Goal: Information Seeking & Learning: Learn about a topic

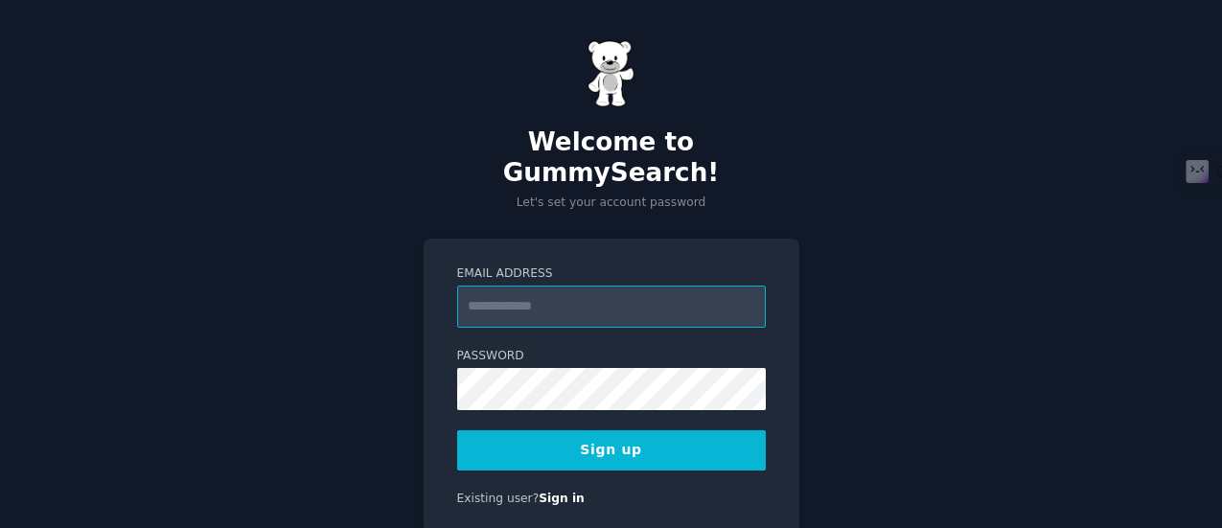
click at [590, 286] on input "Email Address" at bounding box center [611, 307] width 309 height 42
type input "**********"
click at [609, 430] on button "Sign up" at bounding box center [611, 450] width 309 height 40
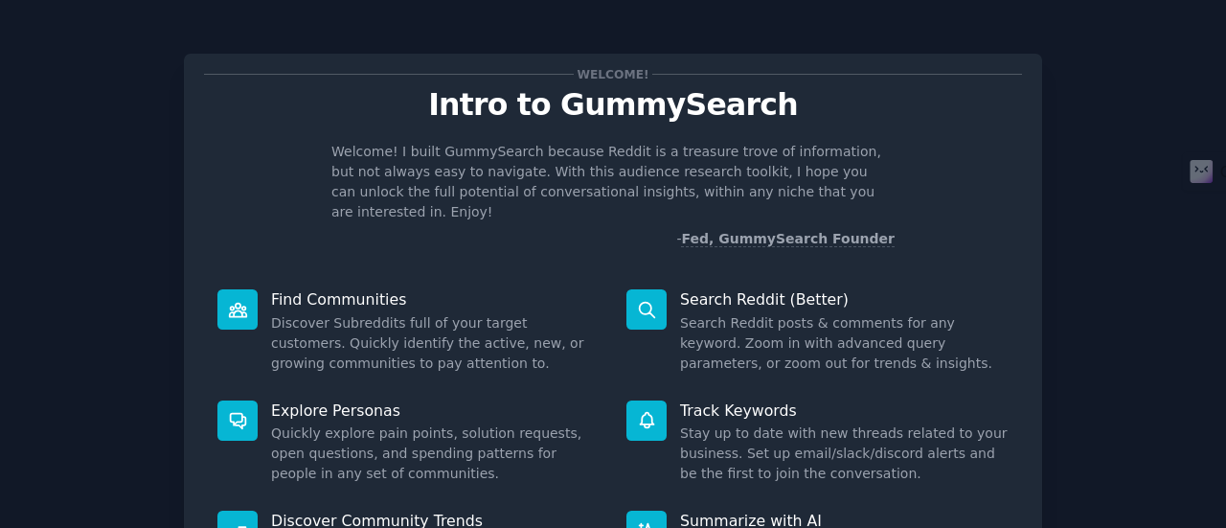
click at [649, 108] on p "Intro to GummySearch" at bounding box center [613, 105] width 818 height 34
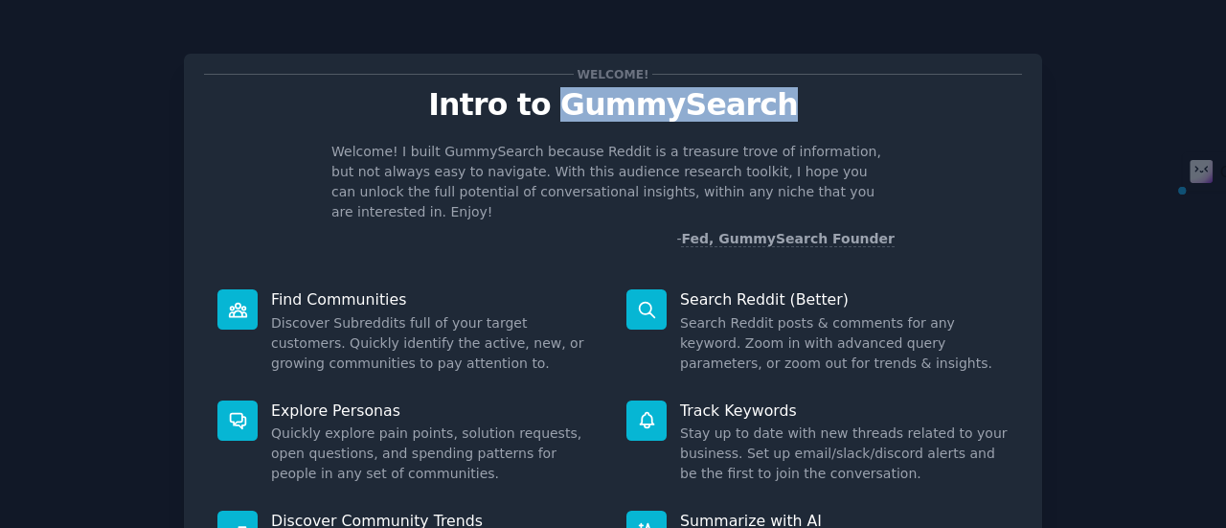
click at [649, 108] on p "Intro to GummySearch" at bounding box center [613, 105] width 818 height 34
copy p "GummySearch"
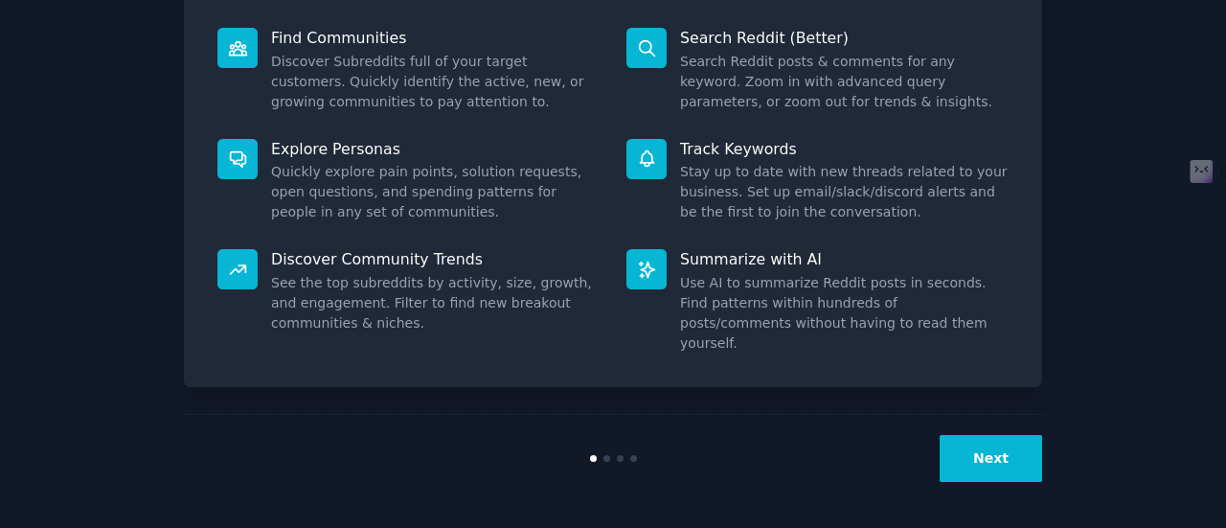
scroll to position [221, 0]
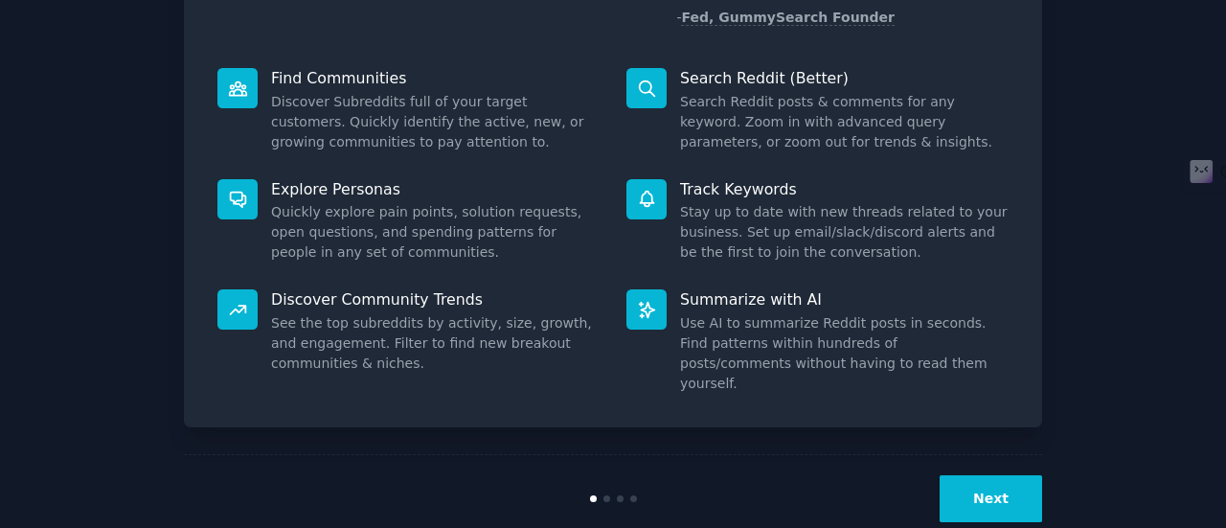
click at [991, 475] on button "Next" at bounding box center [991, 498] width 103 height 47
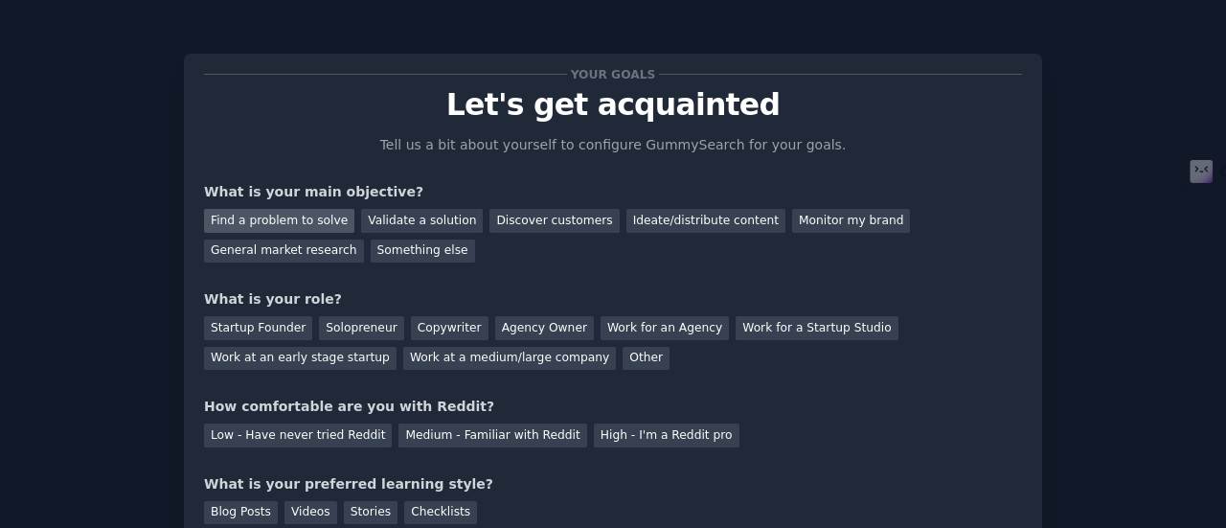
click at [325, 227] on div "Find a problem to solve" at bounding box center [279, 221] width 150 height 24
click at [424, 219] on div "Validate a solution" at bounding box center [422, 221] width 122 height 24
click at [265, 216] on div "Find a problem to solve" at bounding box center [279, 221] width 150 height 24
click at [271, 326] on div "Startup Founder" at bounding box center [258, 328] width 108 height 24
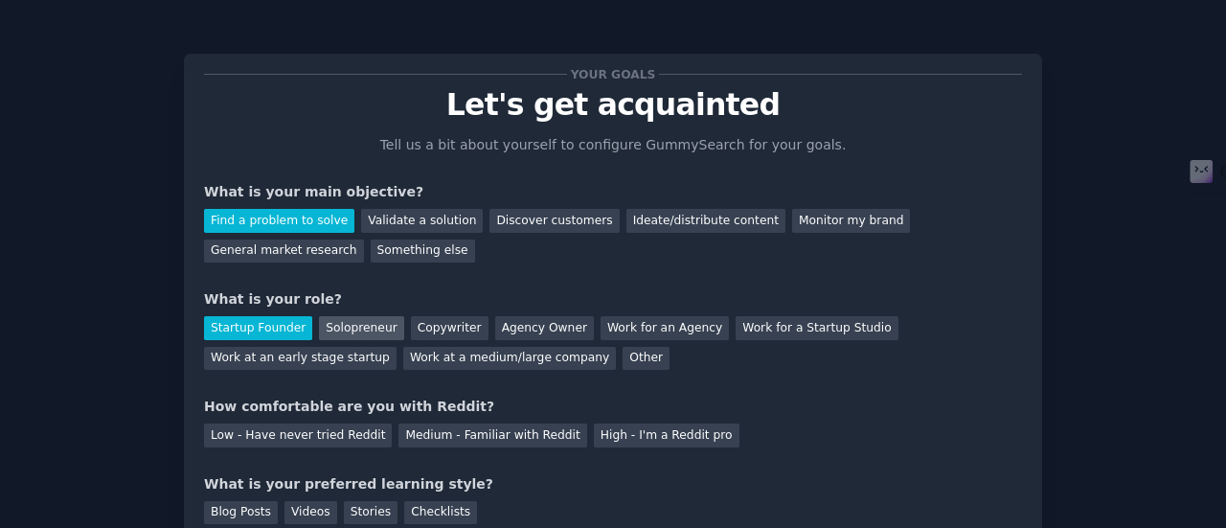
click at [353, 317] on div "Solopreneur" at bounding box center [361, 328] width 84 height 24
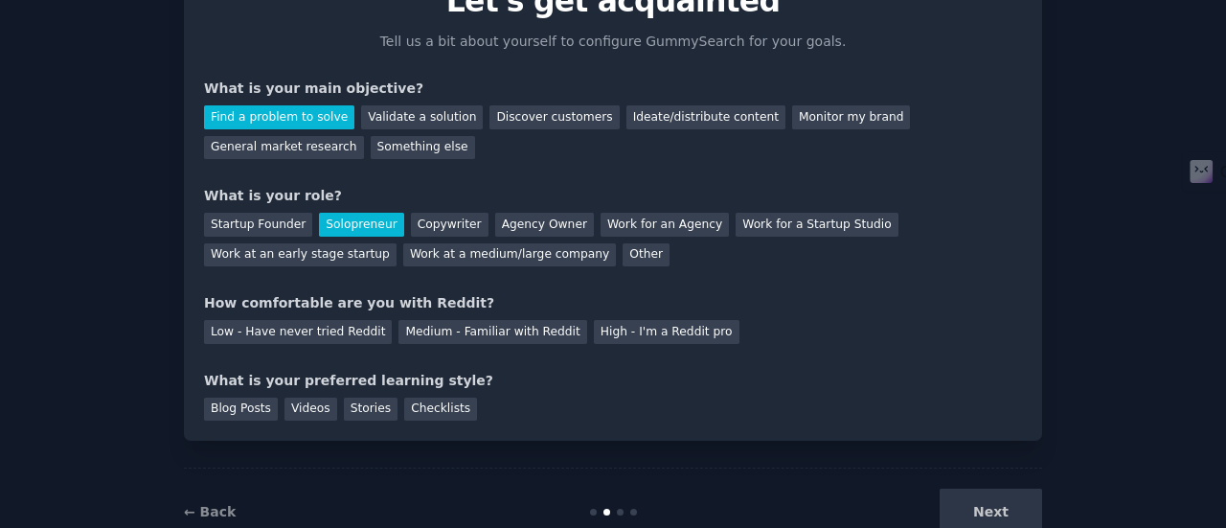
scroll to position [158, 0]
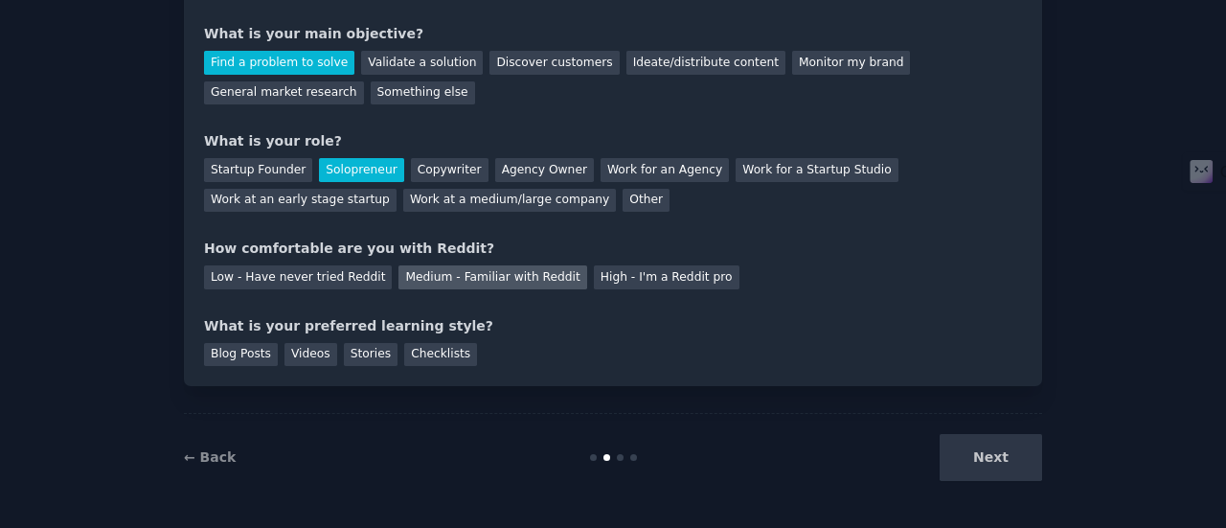
click at [460, 279] on div "Medium - Familiar with Reddit" at bounding box center [493, 277] width 188 height 24
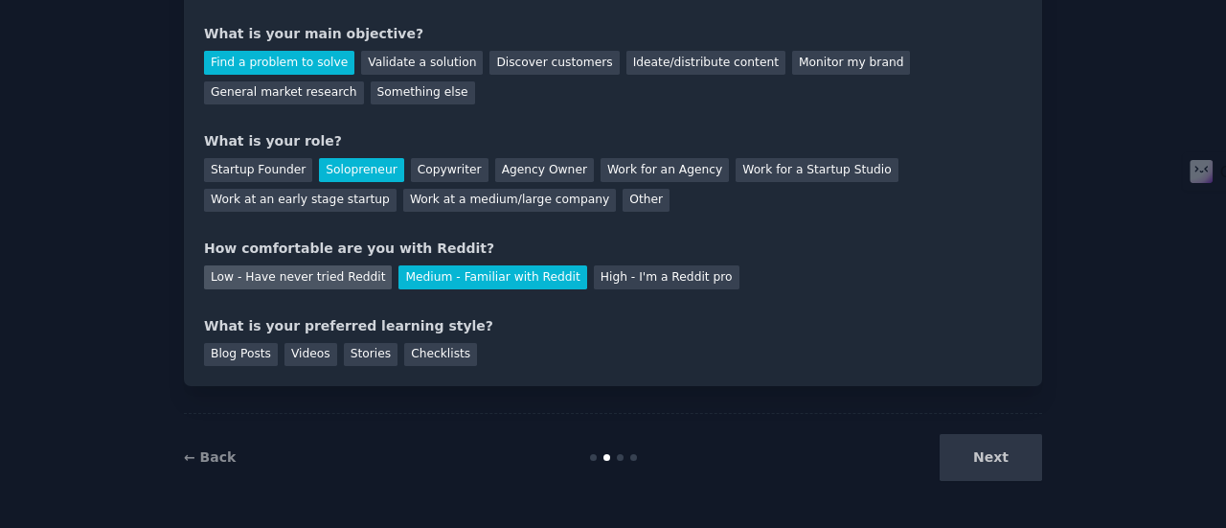
click at [324, 274] on div "Low - Have never tried Reddit" at bounding box center [298, 277] width 188 height 24
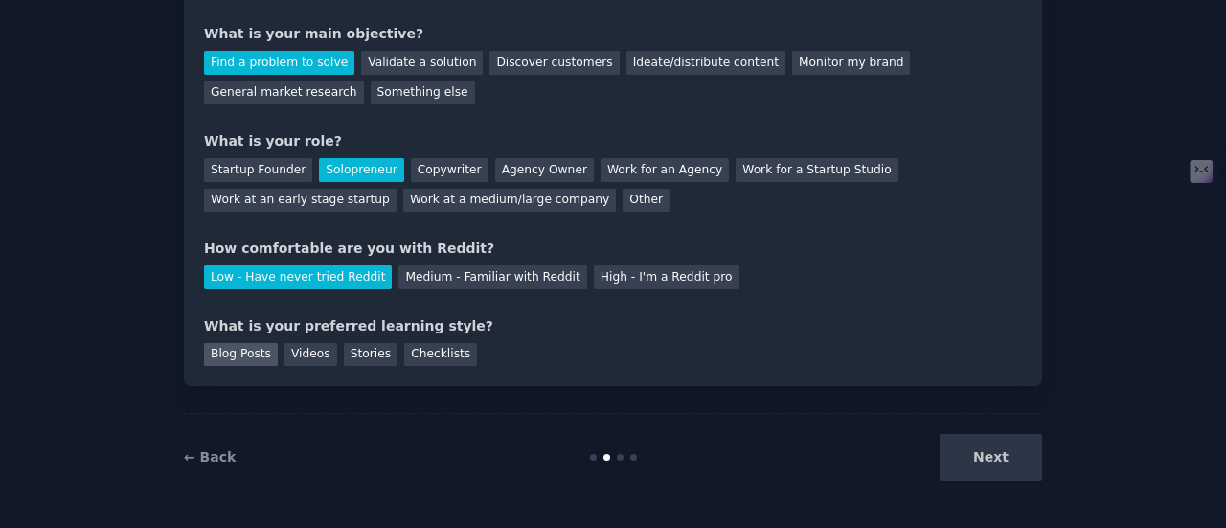
click at [257, 347] on div "Blog Posts" at bounding box center [241, 355] width 74 height 24
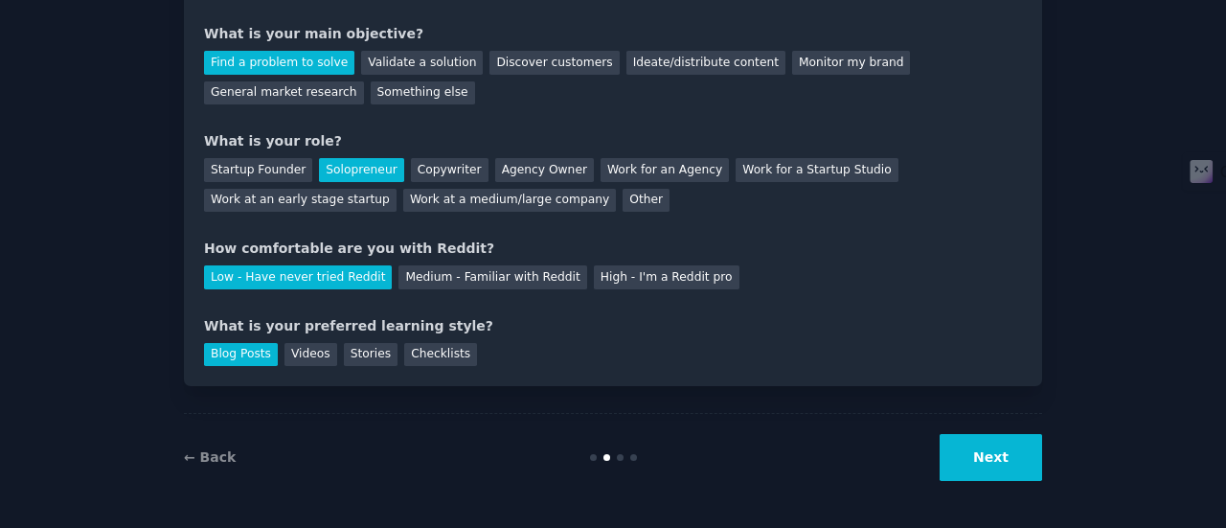
click at [989, 457] on button "Next" at bounding box center [991, 457] width 103 height 47
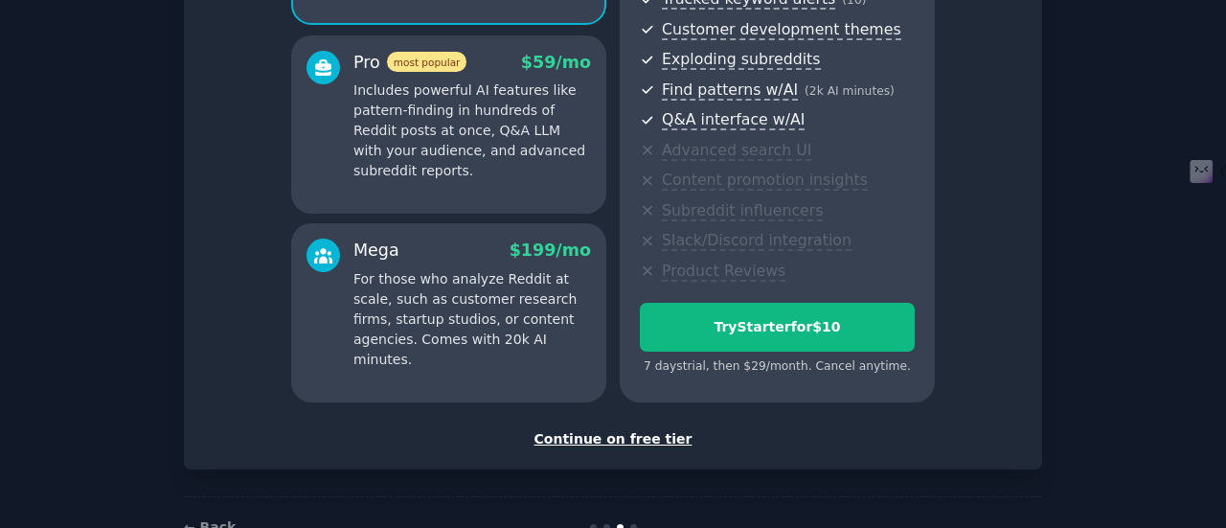
scroll to position [380, 0]
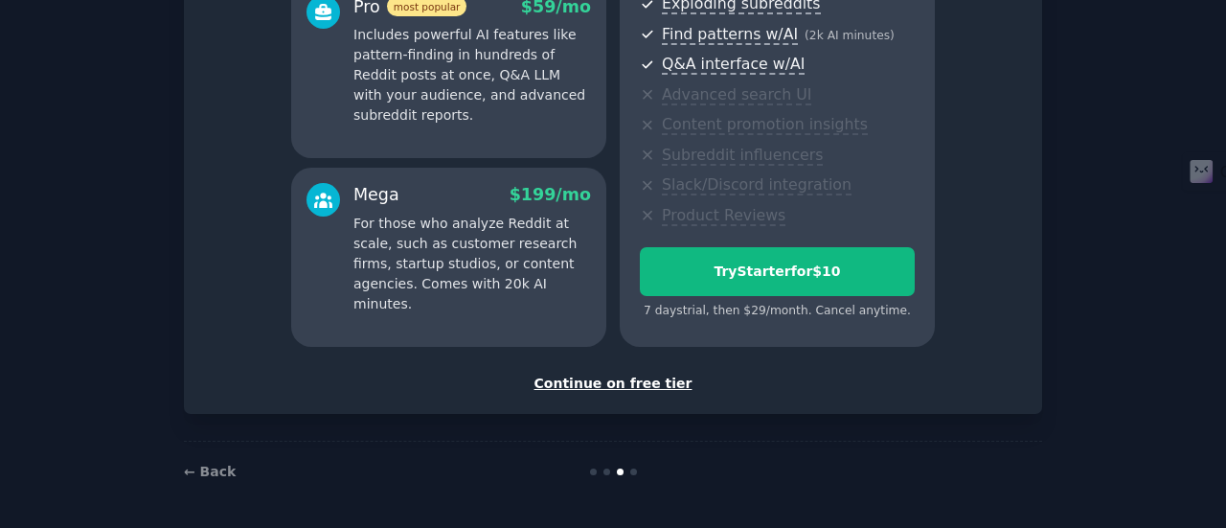
click at [611, 379] on div "Continue on free tier" at bounding box center [613, 384] width 818 height 20
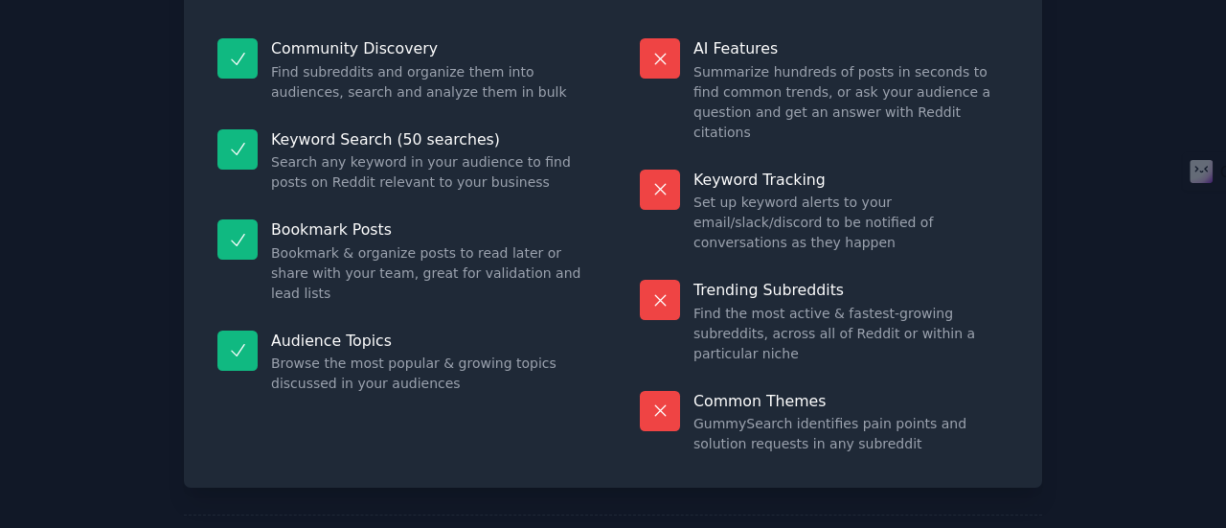
scroll to position [218, 0]
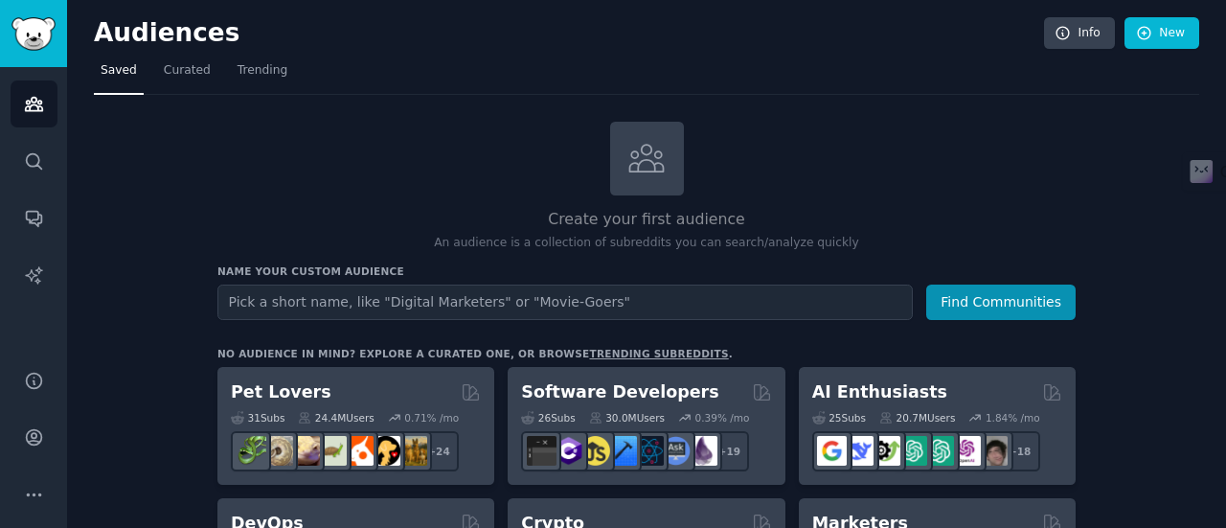
scroll to position [96, 0]
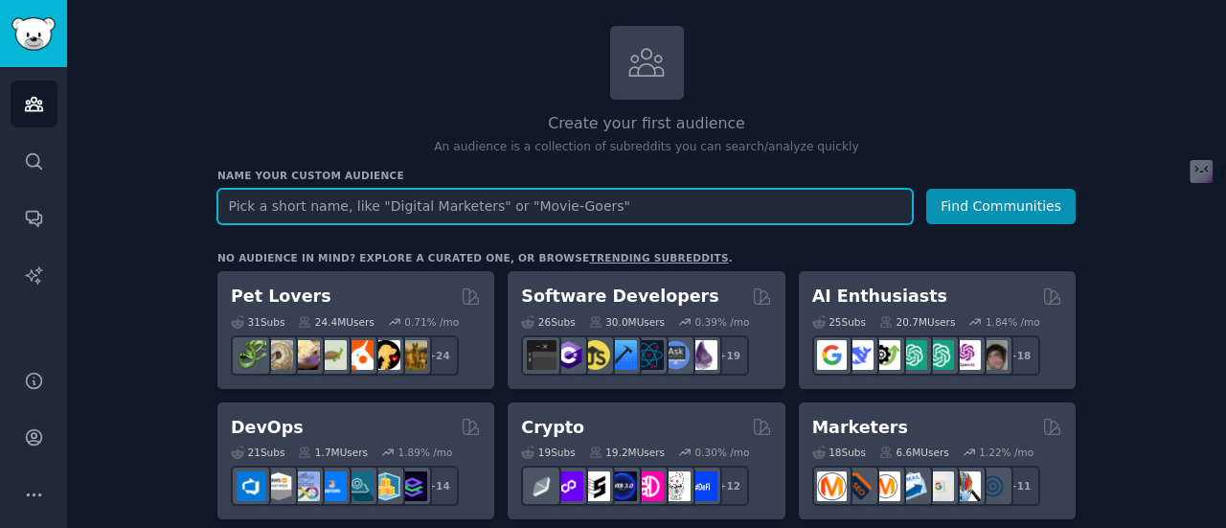
paste input "AI Enthusiasts"
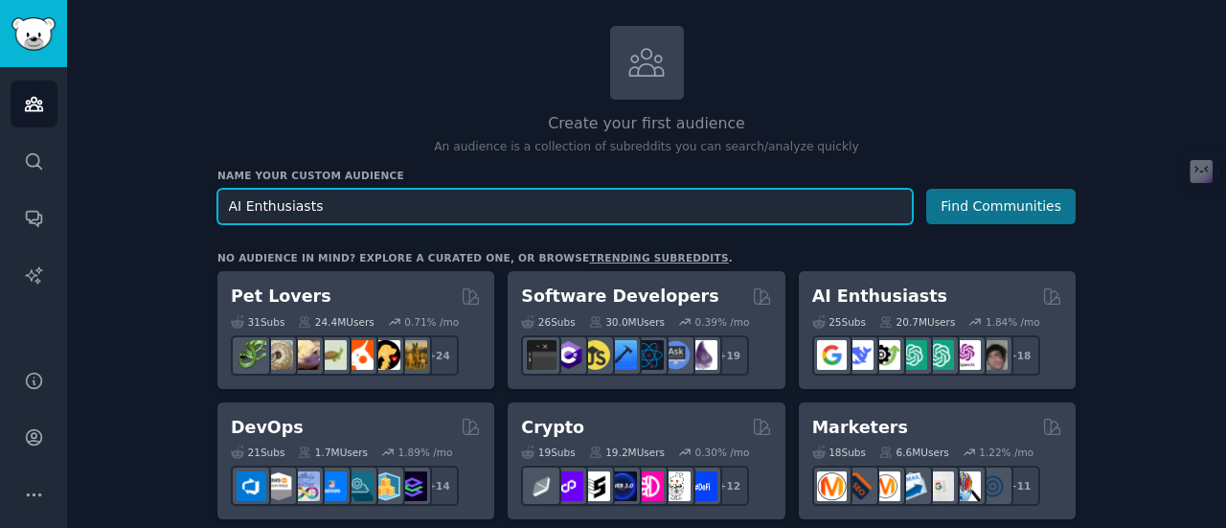
type input "AI Enthusiasts"
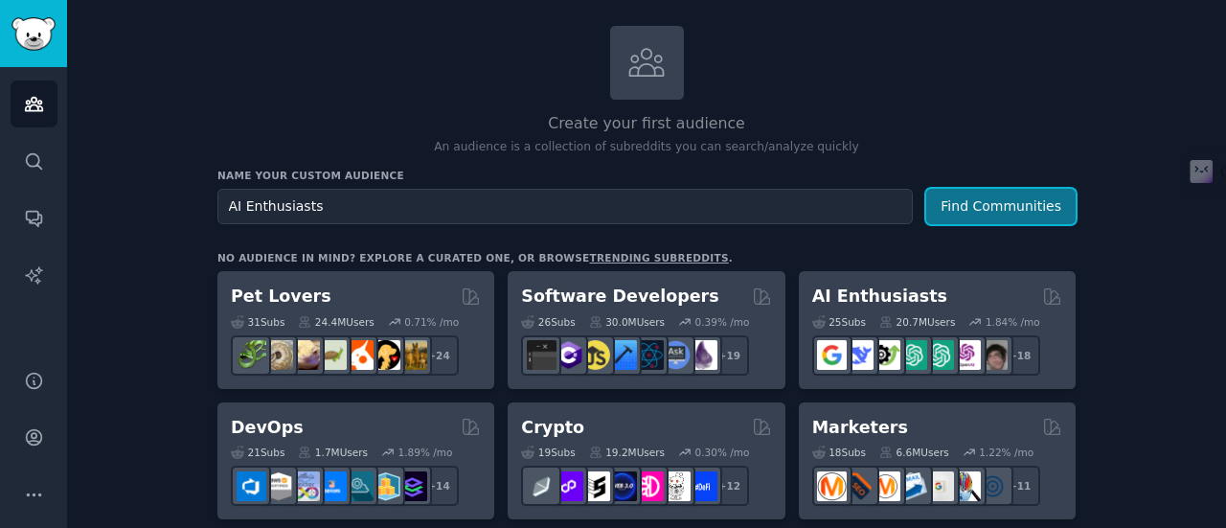
click at [977, 208] on button "Find Communities" at bounding box center [1000, 206] width 149 height 35
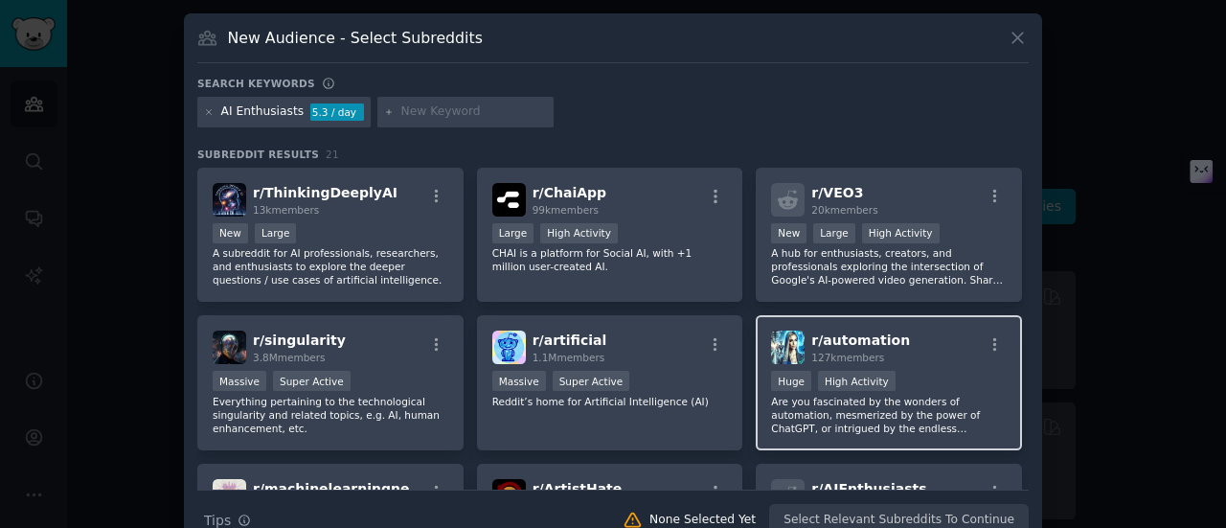
click at [892, 348] on div "r/ automation 127k members" at bounding box center [889, 348] width 236 height 34
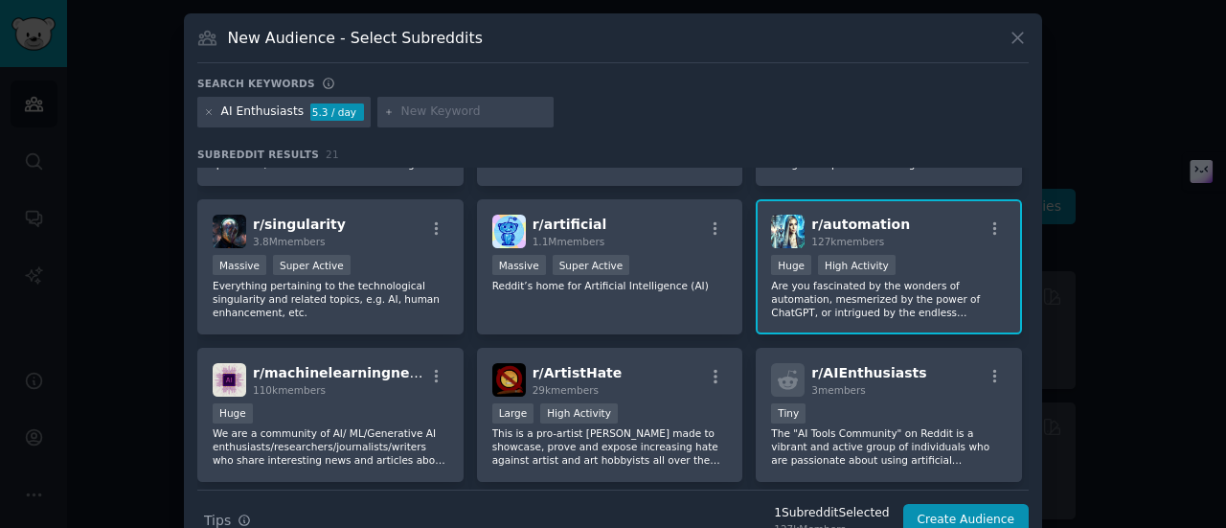
scroll to position [96, 0]
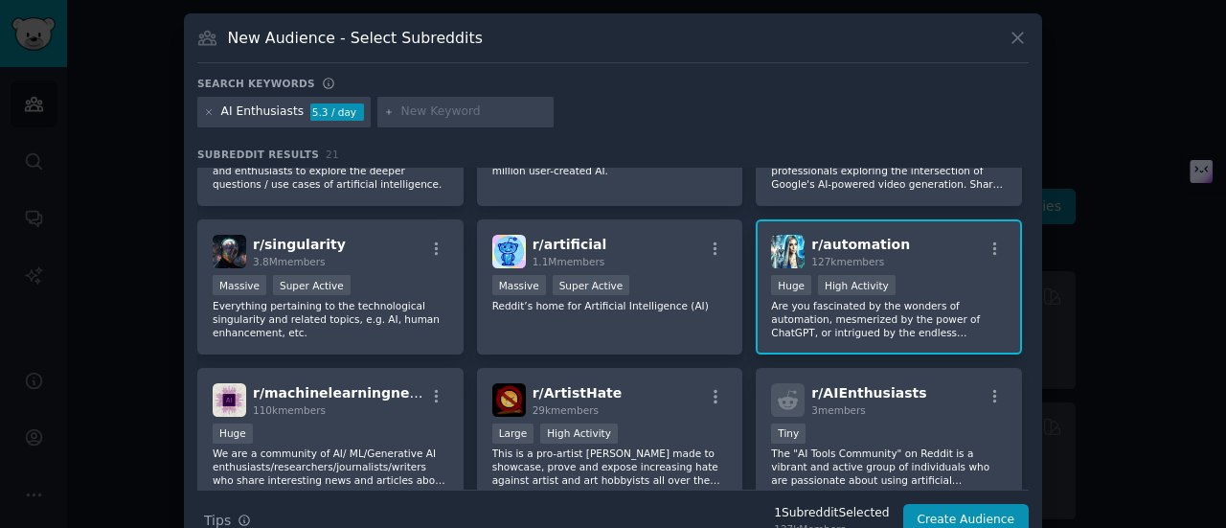
click at [991, 258] on div at bounding box center [995, 251] width 24 height 23
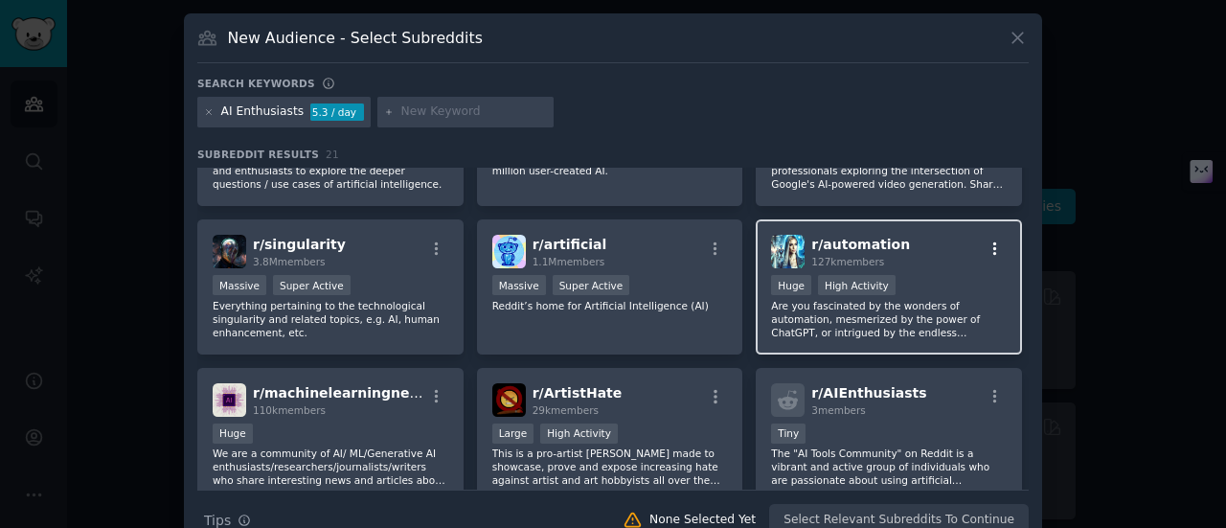
click at [991, 247] on icon "button" at bounding box center [995, 248] width 17 height 17
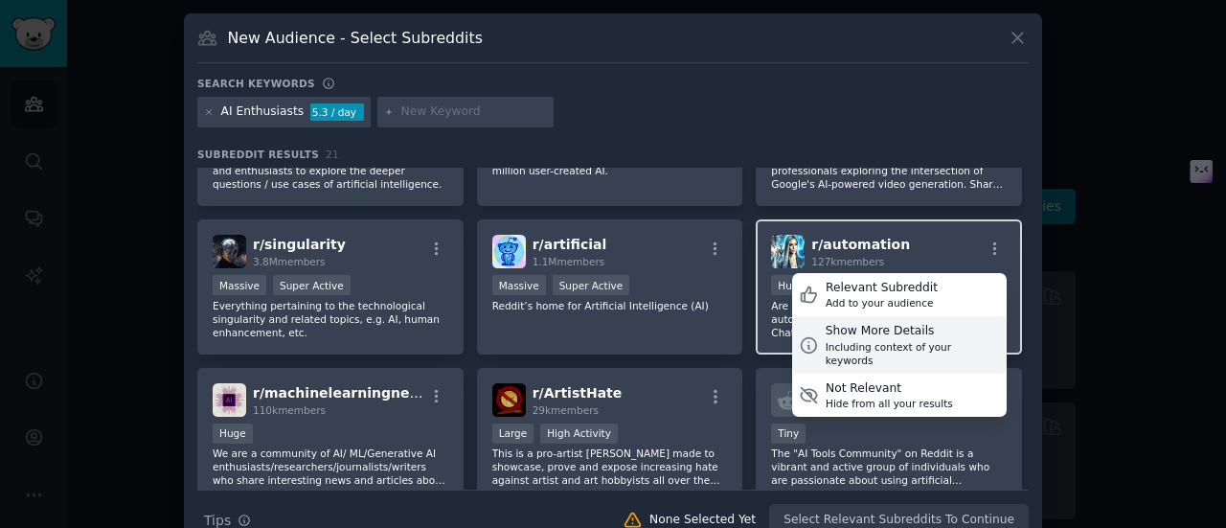
click at [860, 335] on div "Show More Details" at bounding box center [913, 331] width 174 height 17
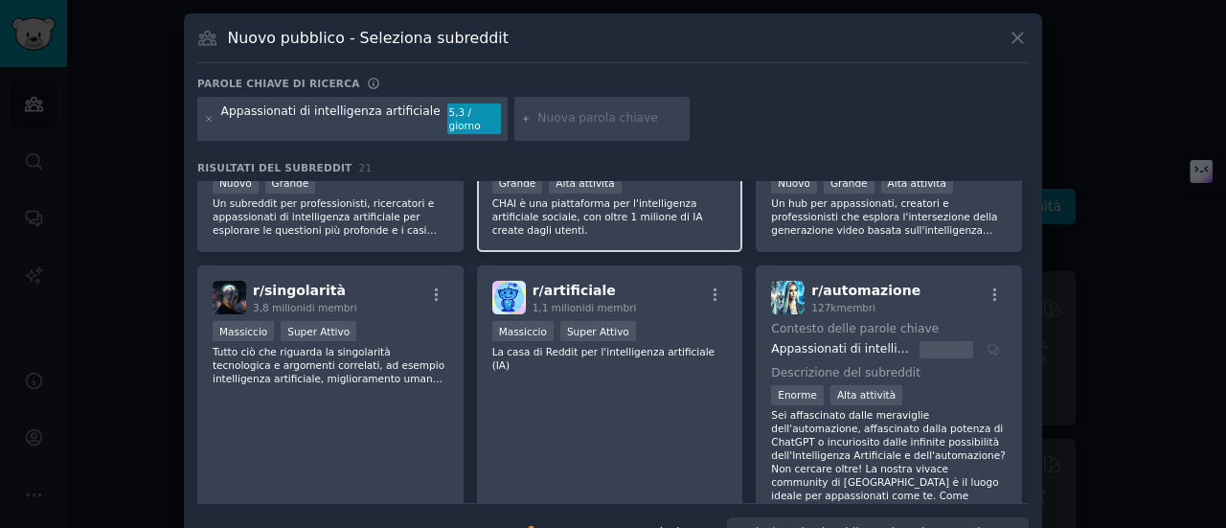
scroll to position [0, 0]
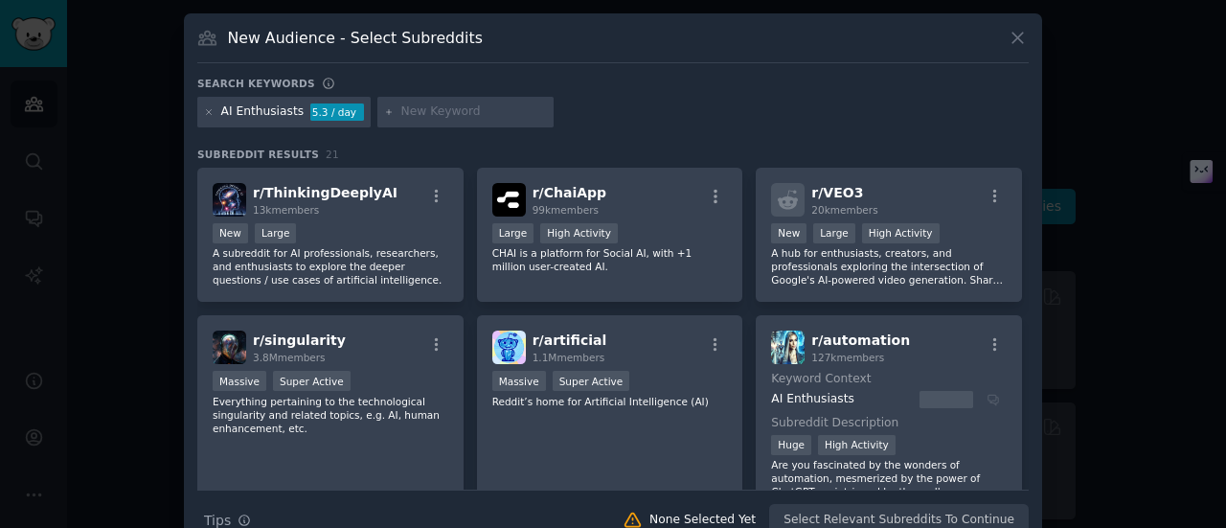
click at [423, 120] on input "text" at bounding box center [474, 111] width 146 height 17
type input "d"
type input "saas idea"
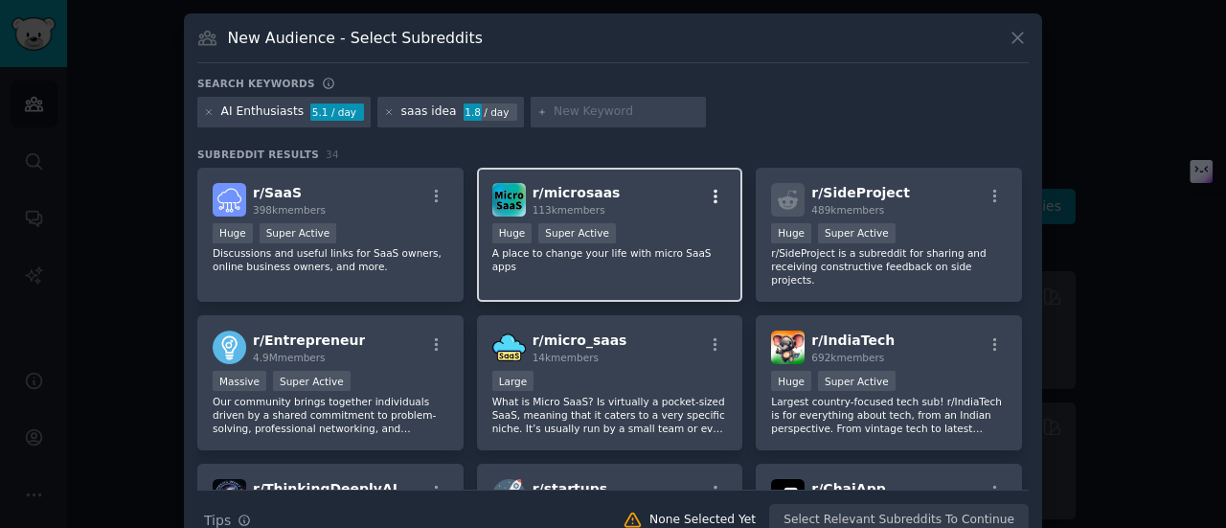
click at [712, 197] on icon "button" at bounding box center [715, 196] width 17 height 17
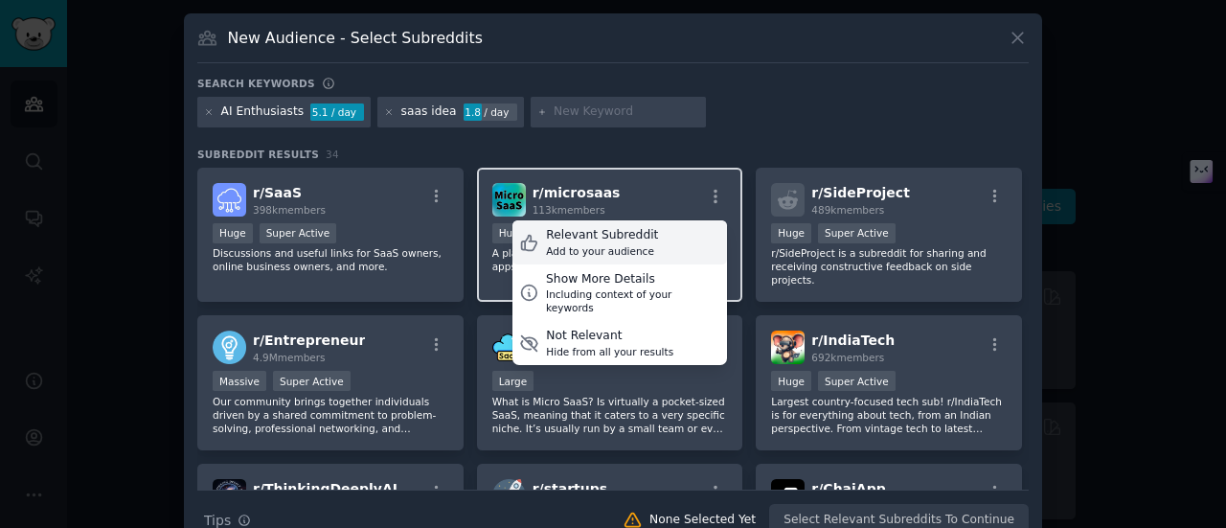
click at [585, 234] on div "Relevant Subreddit" at bounding box center [602, 235] width 112 height 17
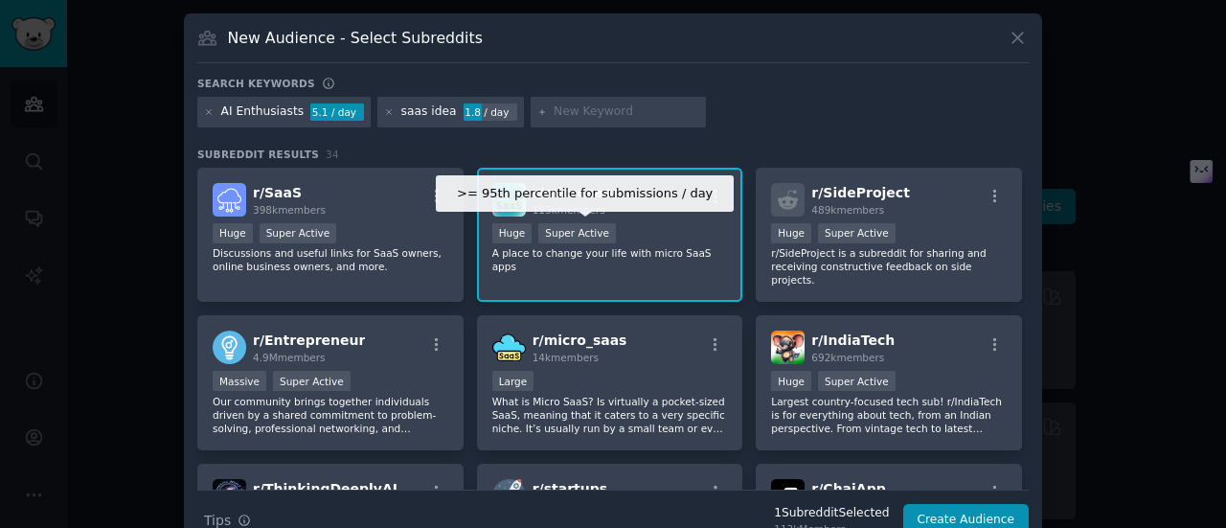
scroll to position [96, 0]
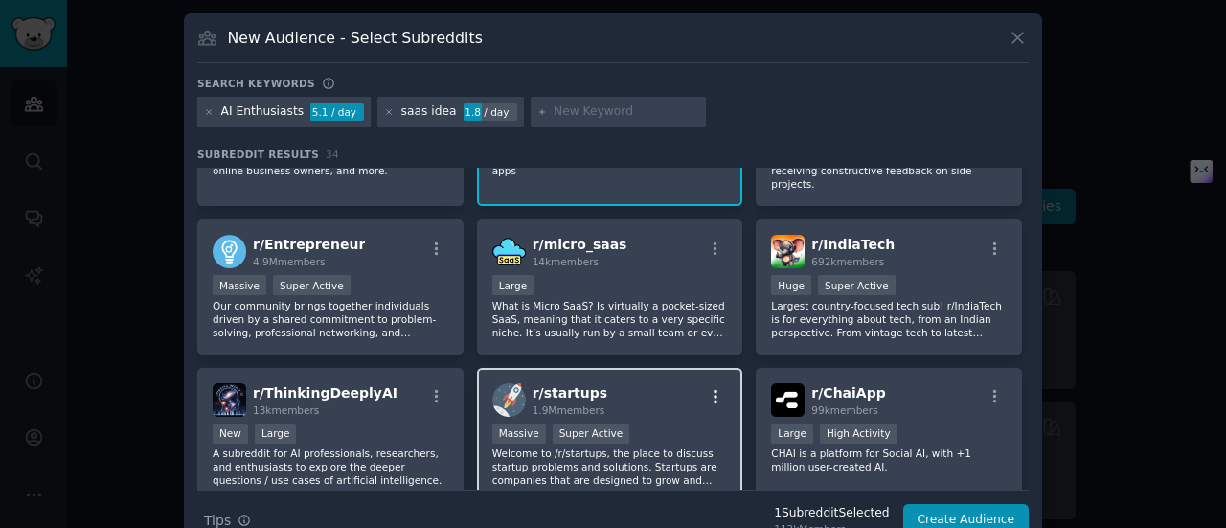
click at [707, 388] on icon "button" at bounding box center [715, 396] width 17 height 17
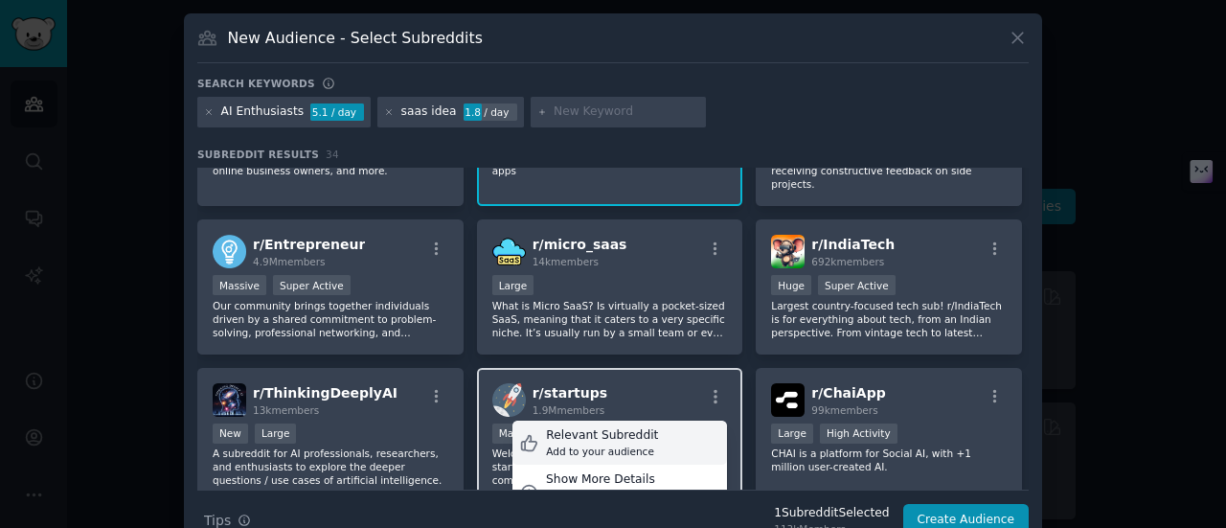
click at [630, 445] on div "Add to your audience" at bounding box center [602, 451] width 112 height 13
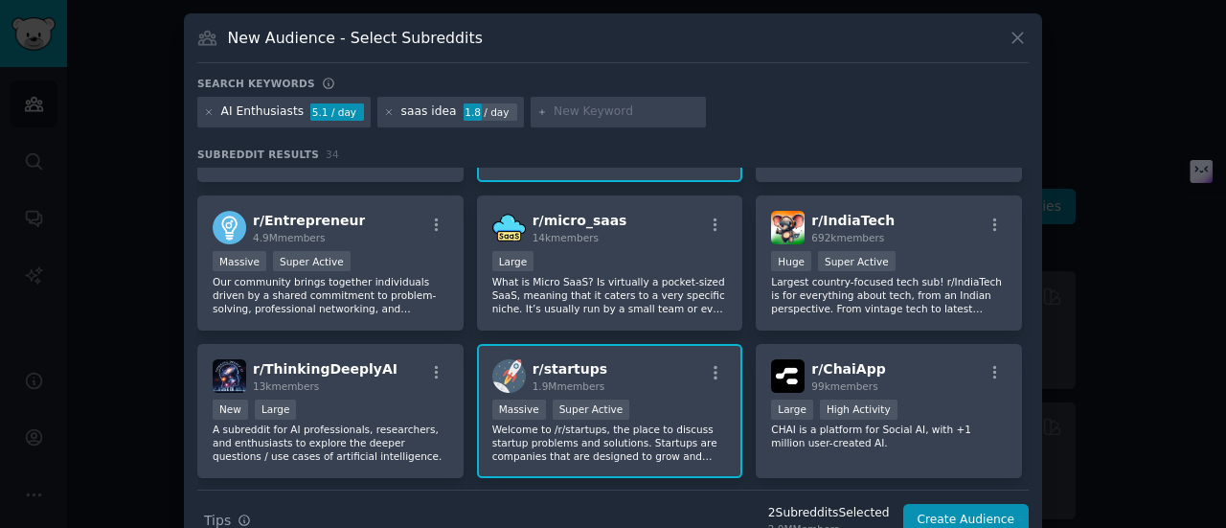
scroll to position [0, 0]
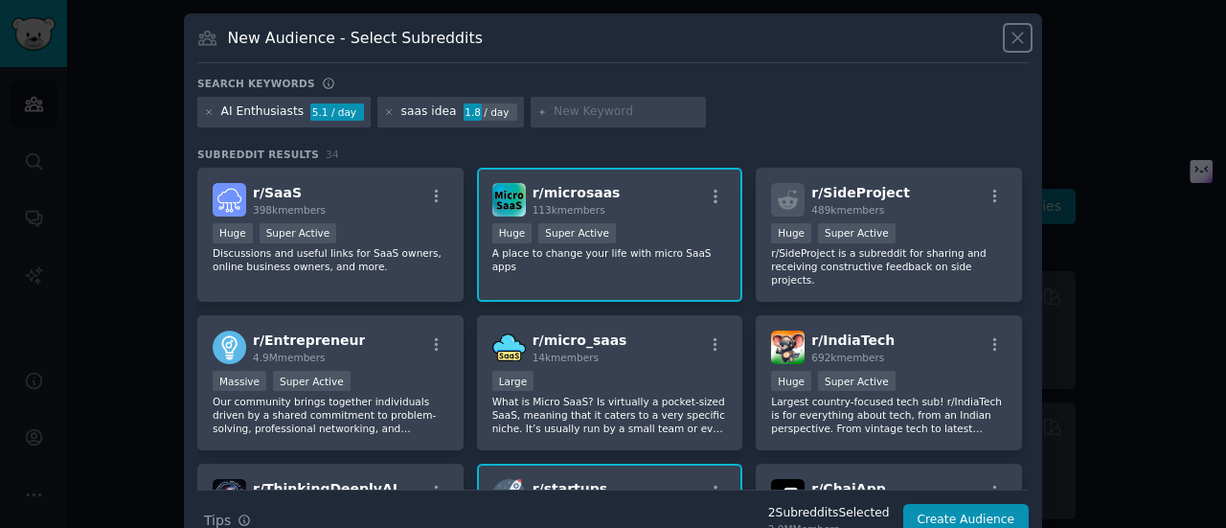
click at [1014, 36] on icon at bounding box center [1018, 38] width 20 height 20
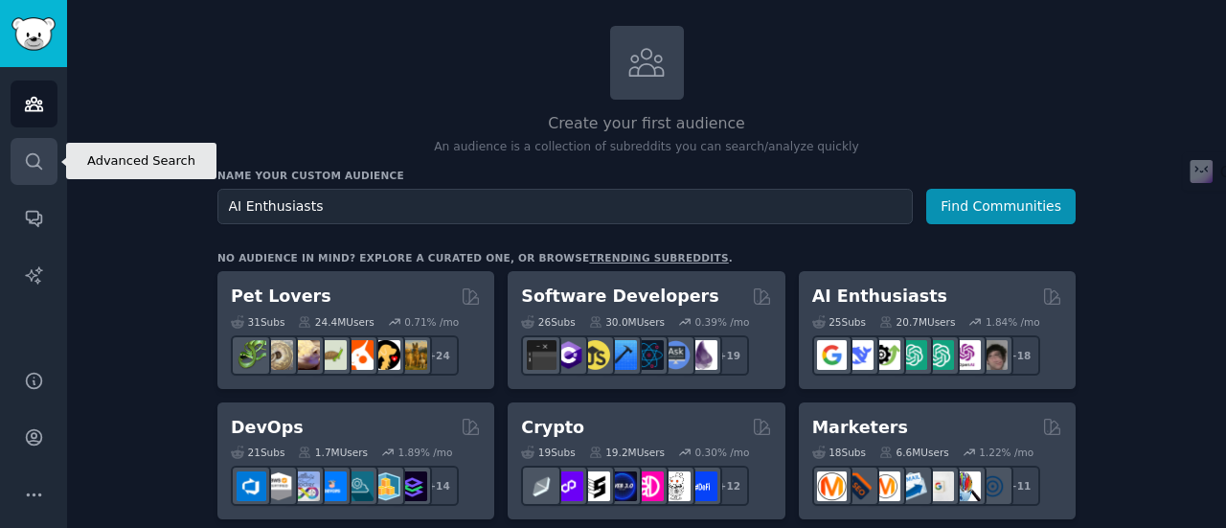
click at [48, 167] on link "Search" at bounding box center [34, 161] width 47 height 47
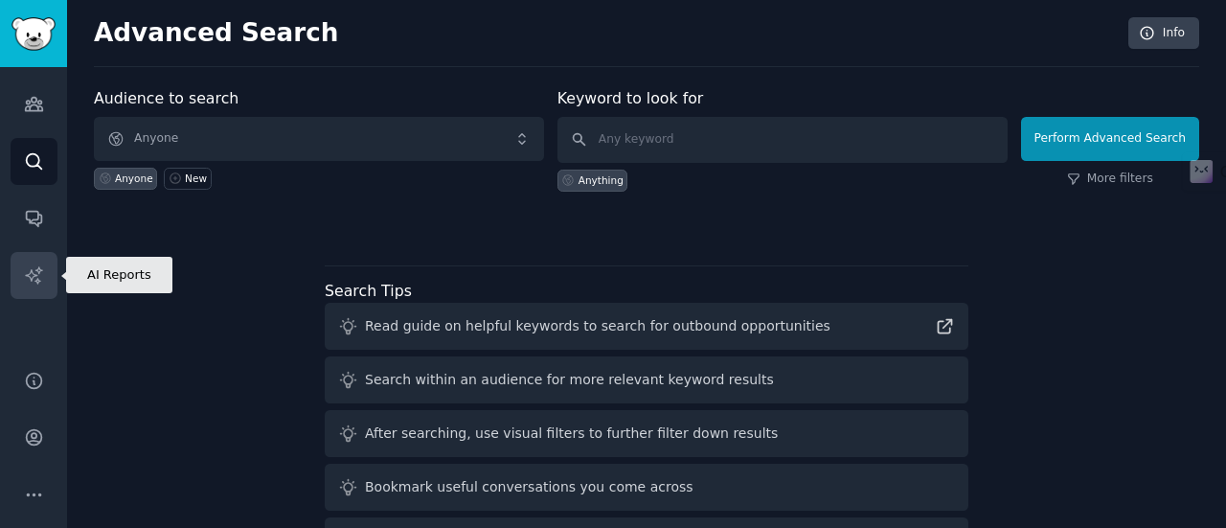
click at [29, 275] on icon "Sidebar" at bounding box center [34, 275] width 20 height 20
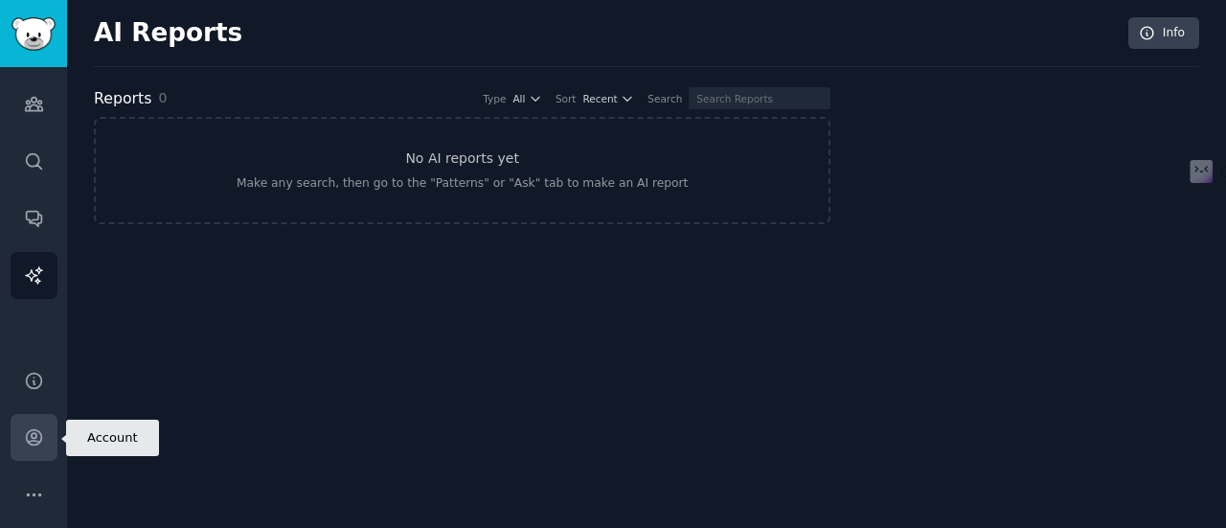
click at [37, 443] on icon "Sidebar" at bounding box center [34, 437] width 20 height 20
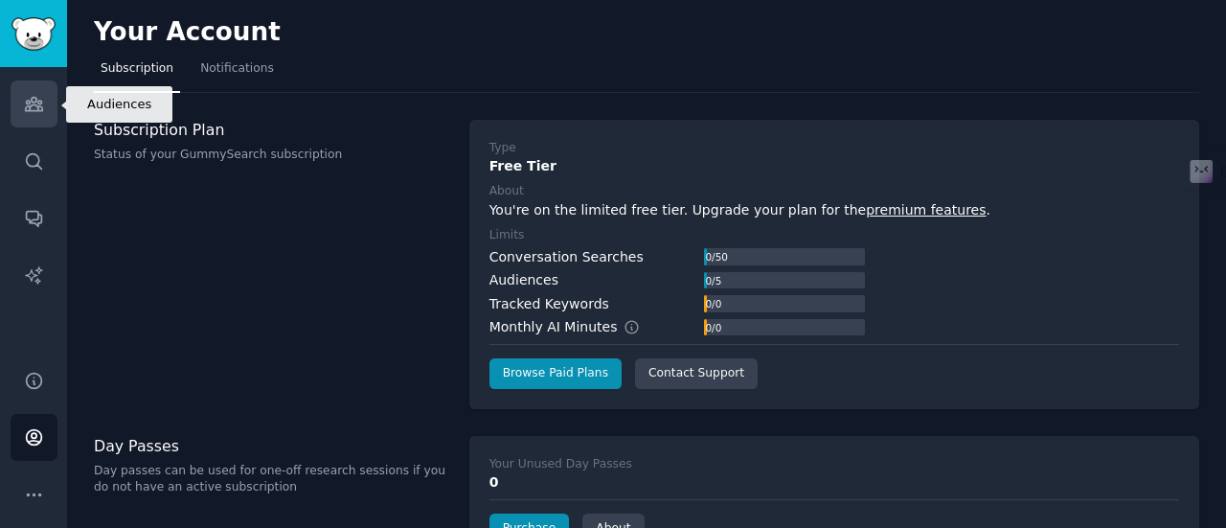
click at [46, 101] on link "Audiences" at bounding box center [34, 103] width 47 height 47
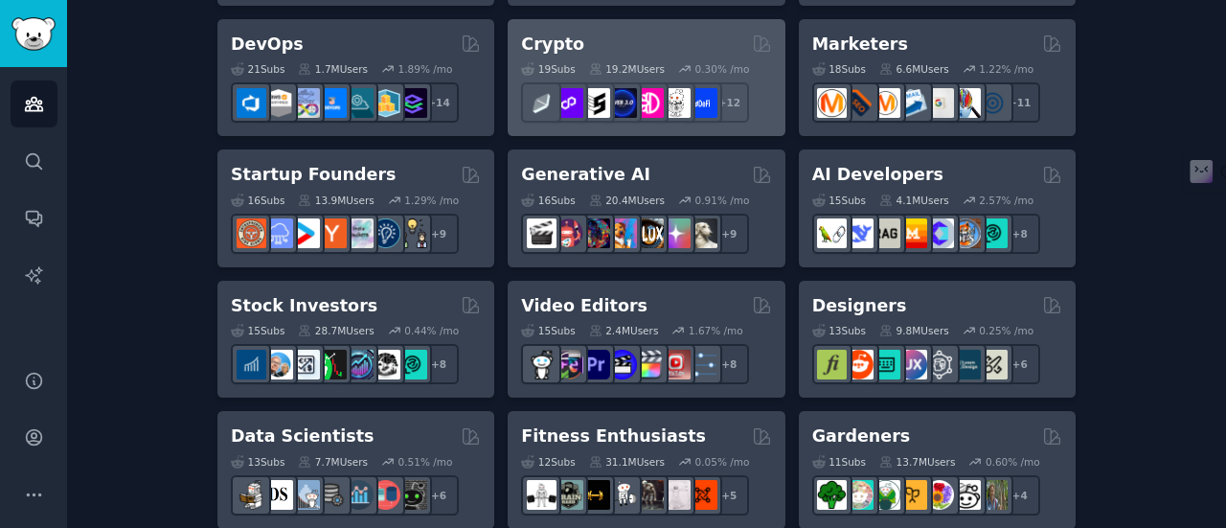
scroll to position [575, 0]
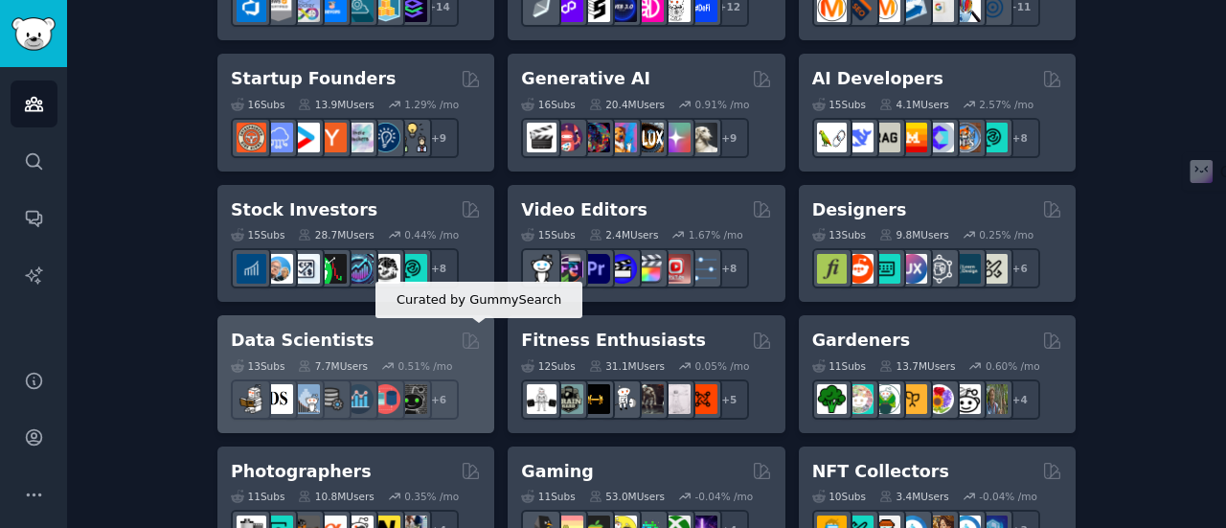
click at [469, 339] on icon at bounding box center [471, 341] width 20 height 20
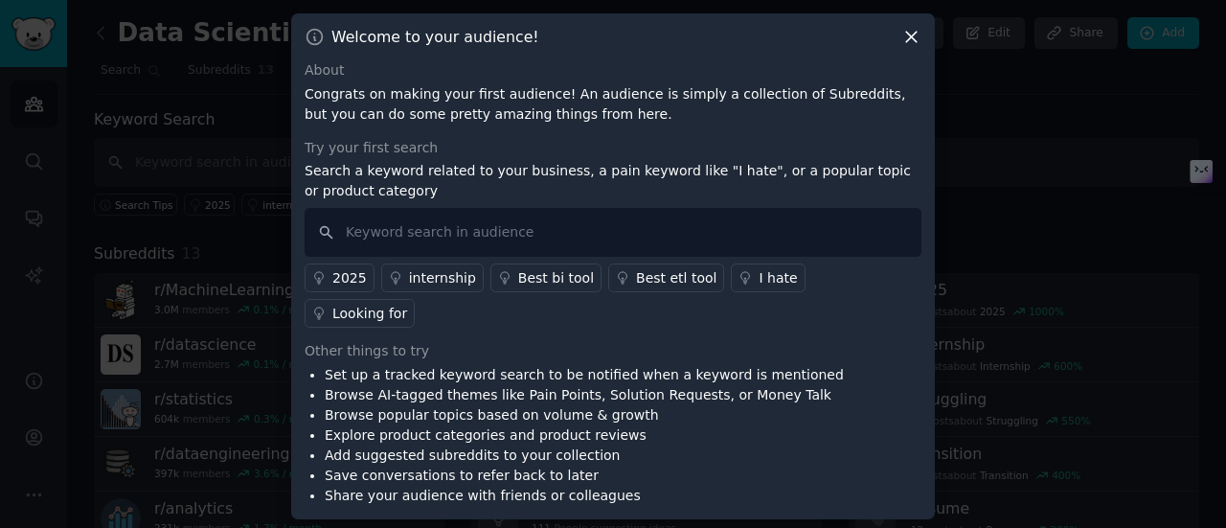
click at [921, 47] on icon at bounding box center [912, 37] width 20 height 20
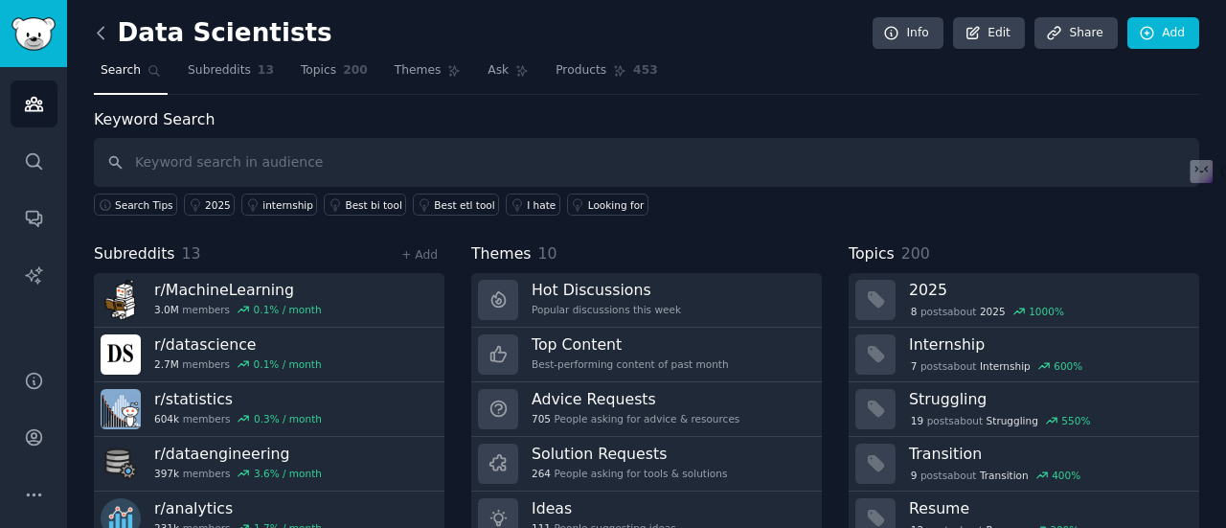
click at [109, 37] on icon at bounding box center [101, 33] width 20 height 20
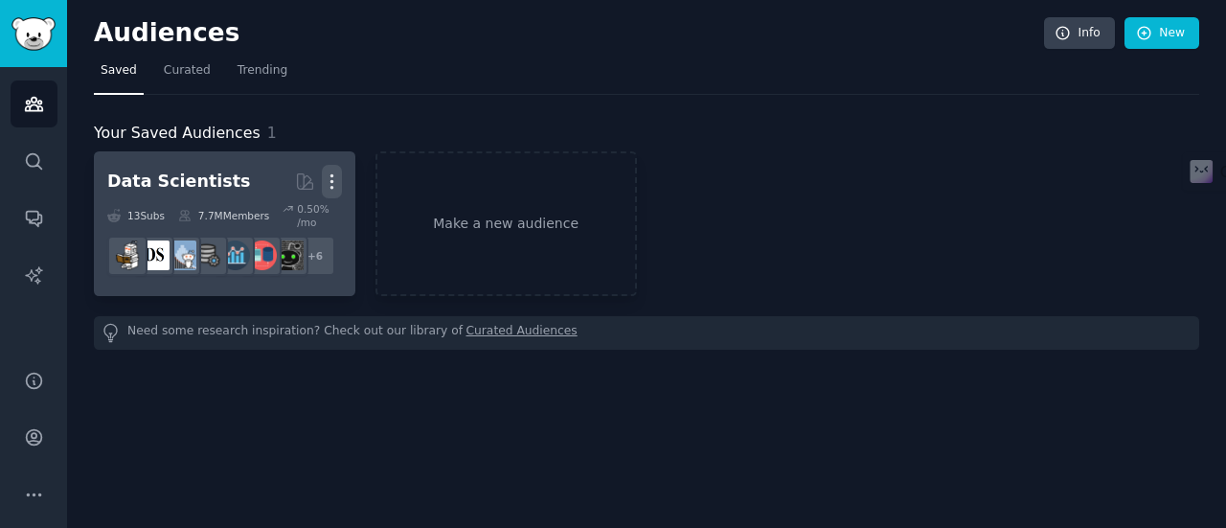
click at [330, 184] on icon "button" at bounding box center [332, 181] width 20 height 20
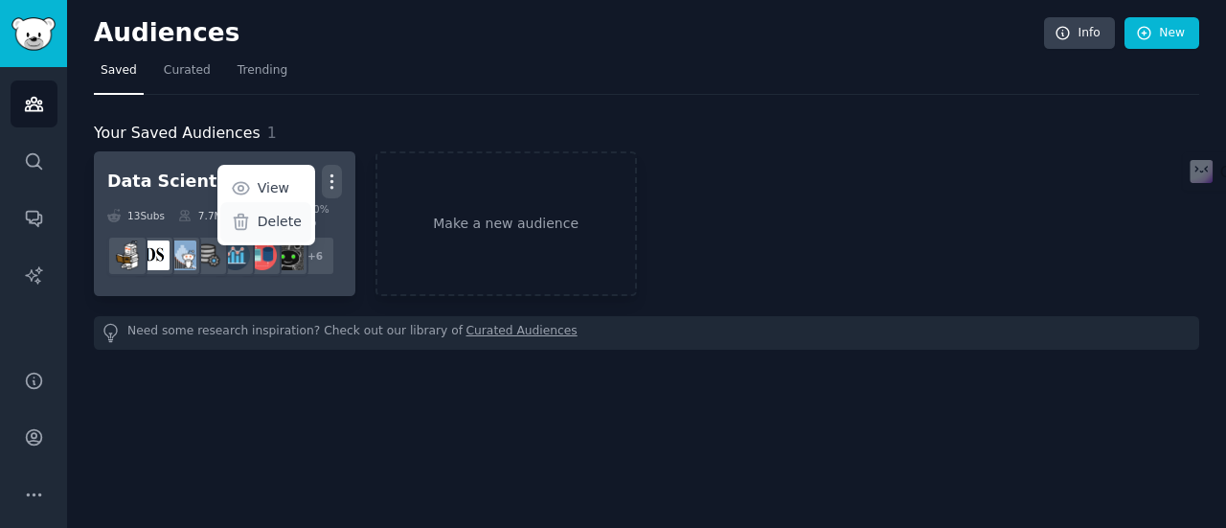
click at [289, 214] on p "Delete" at bounding box center [280, 222] width 44 height 20
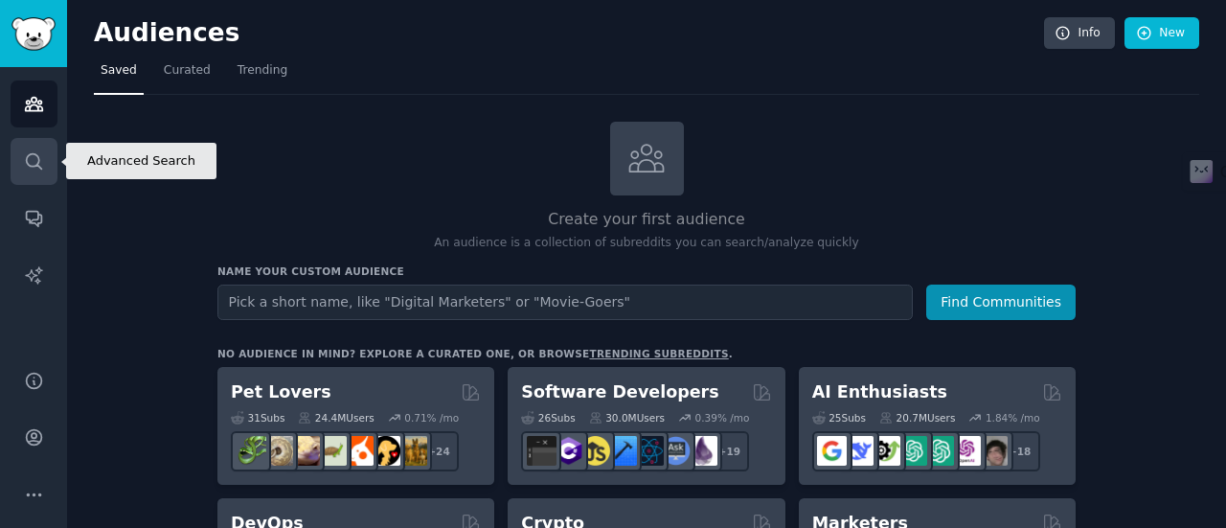
click at [28, 149] on link "Search" at bounding box center [34, 161] width 47 height 47
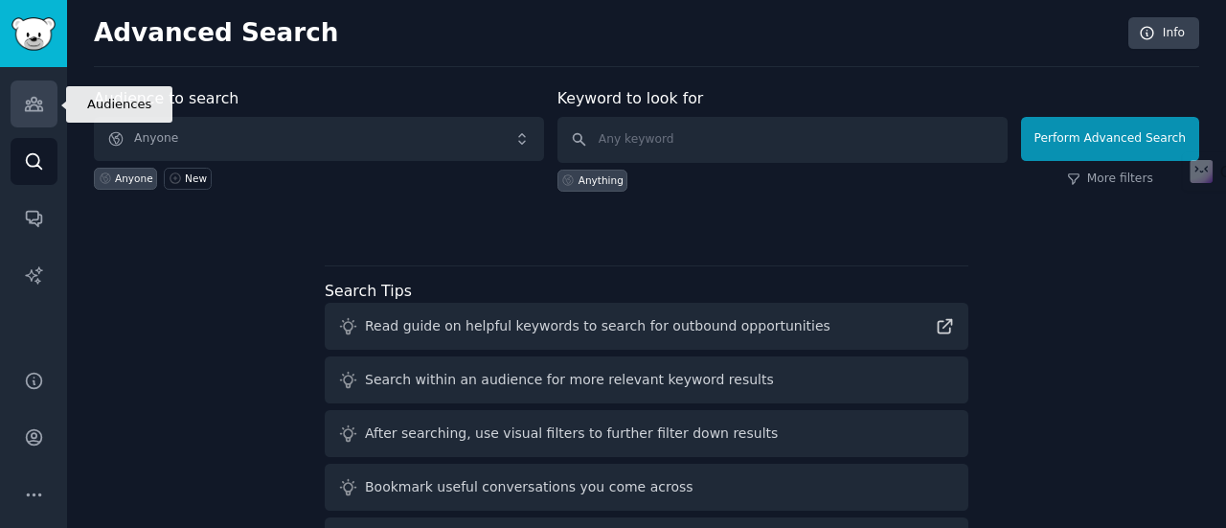
click at [21, 109] on link "Audiences" at bounding box center [34, 103] width 47 height 47
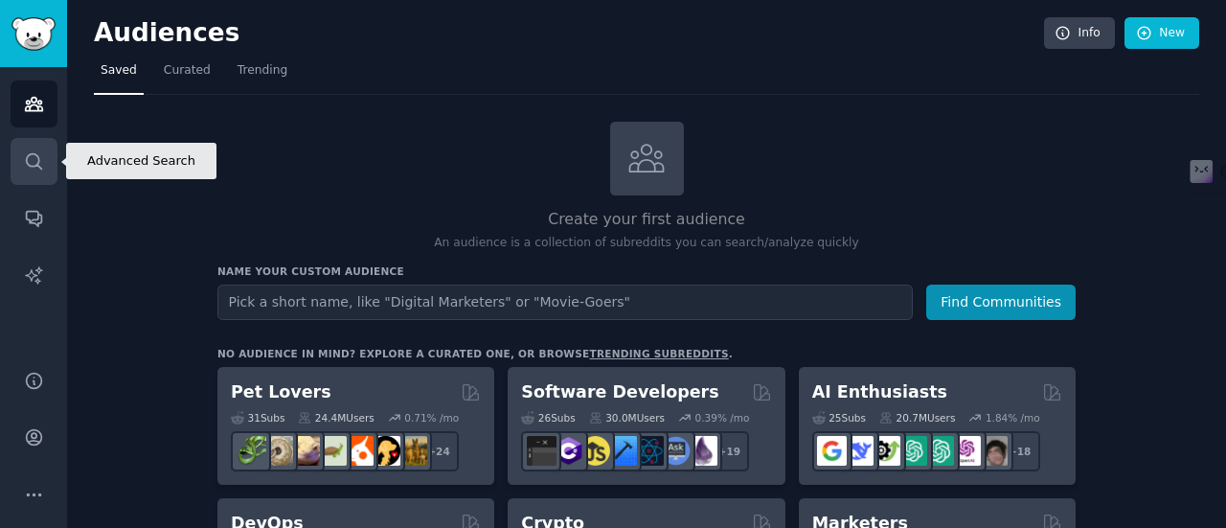
click at [34, 163] on icon "Sidebar" at bounding box center [34, 161] width 20 height 20
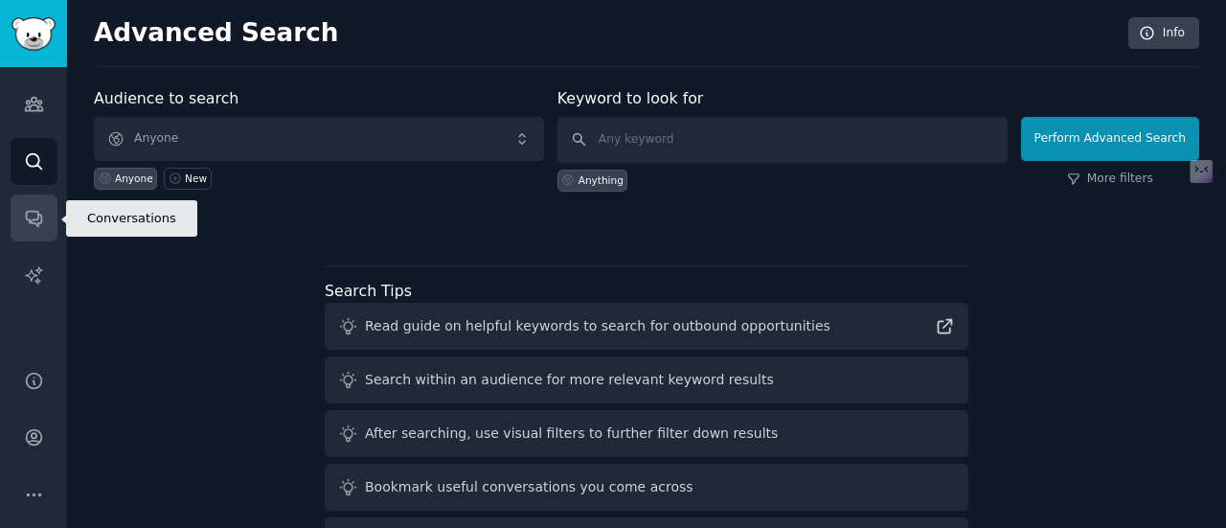
click at [34, 206] on link "Conversations" at bounding box center [34, 217] width 47 height 47
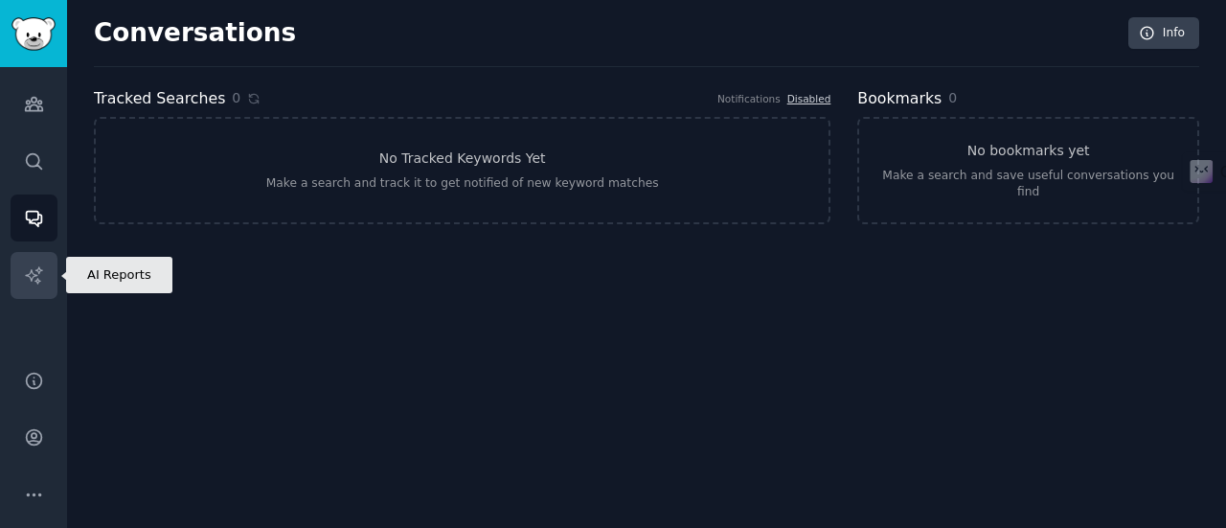
click at [30, 269] on icon "Sidebar" at bounding box center [34, 275] width 20 height 20
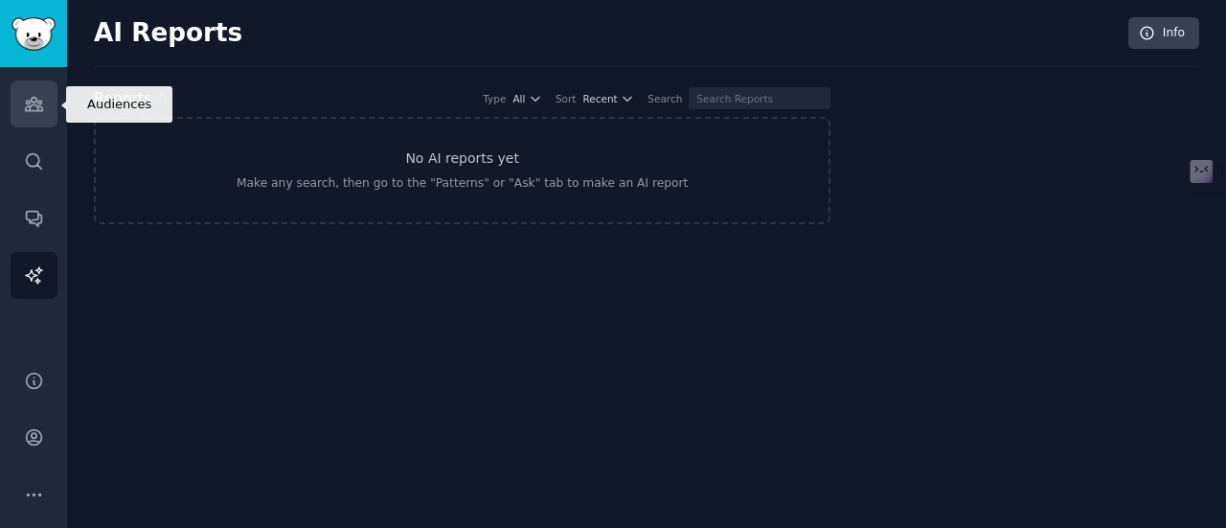
click at [43, 95] on icon "Sidebar" at bounding box center [34, 104] width 20 height 20
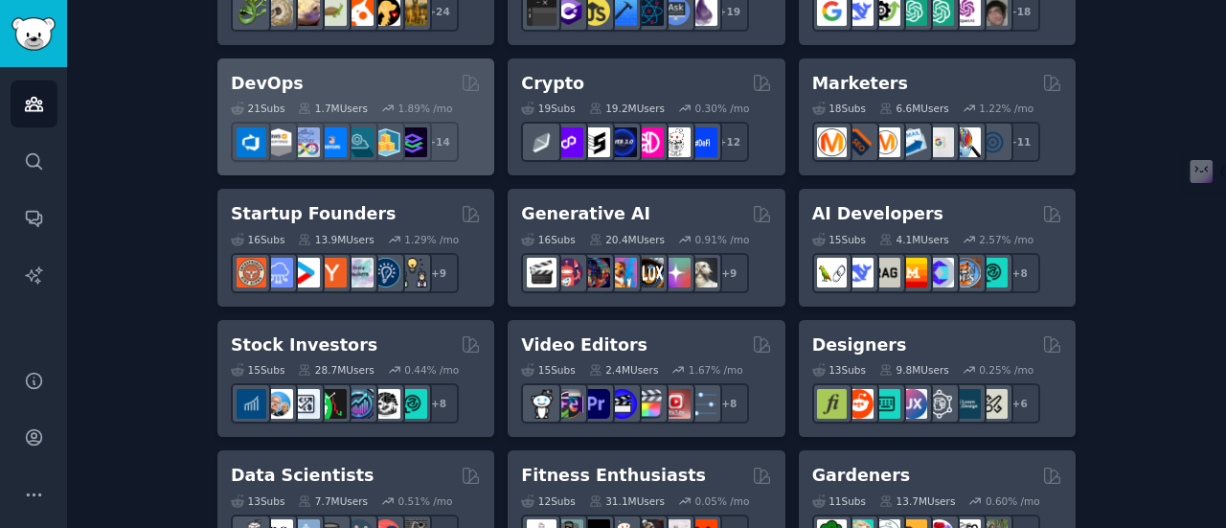
scroll to position [479, 0]
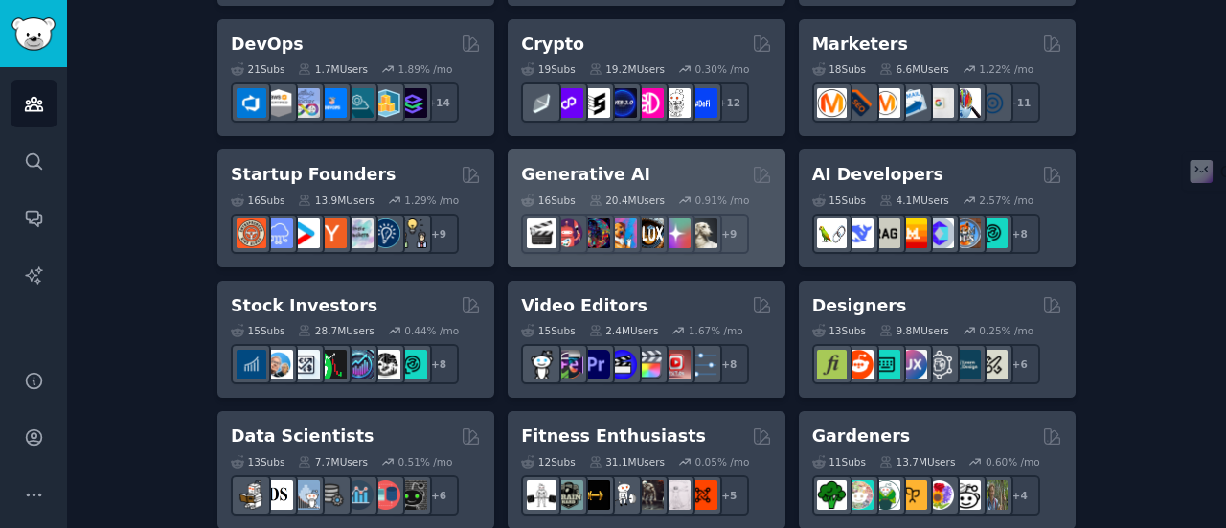
click at [535, 170] on h2 "Generative AI" at bounding box center [585, 175] width 129 height 24
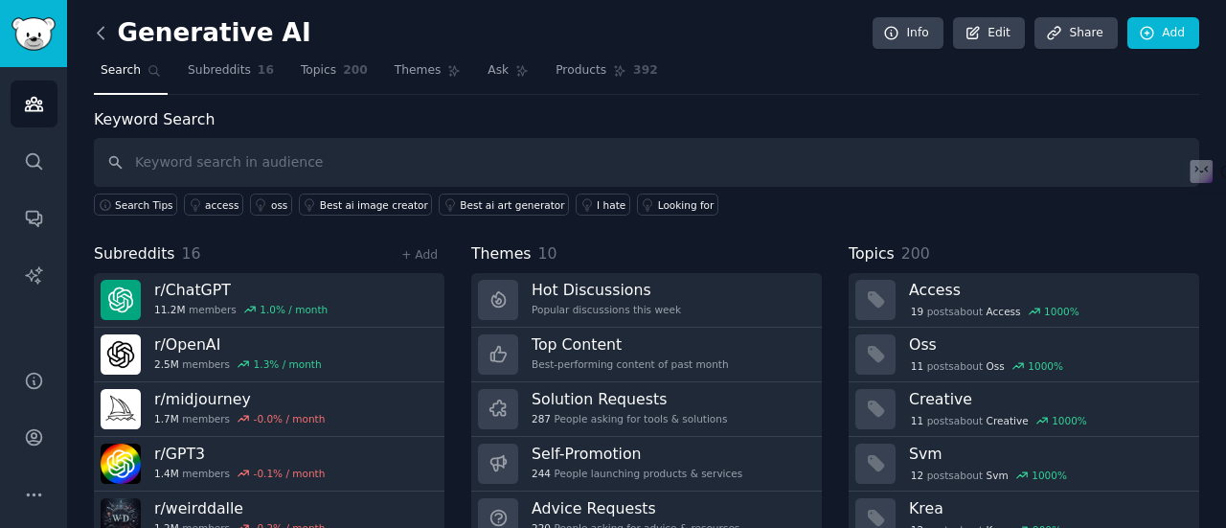
click at [104, 34] on icon at bounding box center [101, 33] width 20 height 20
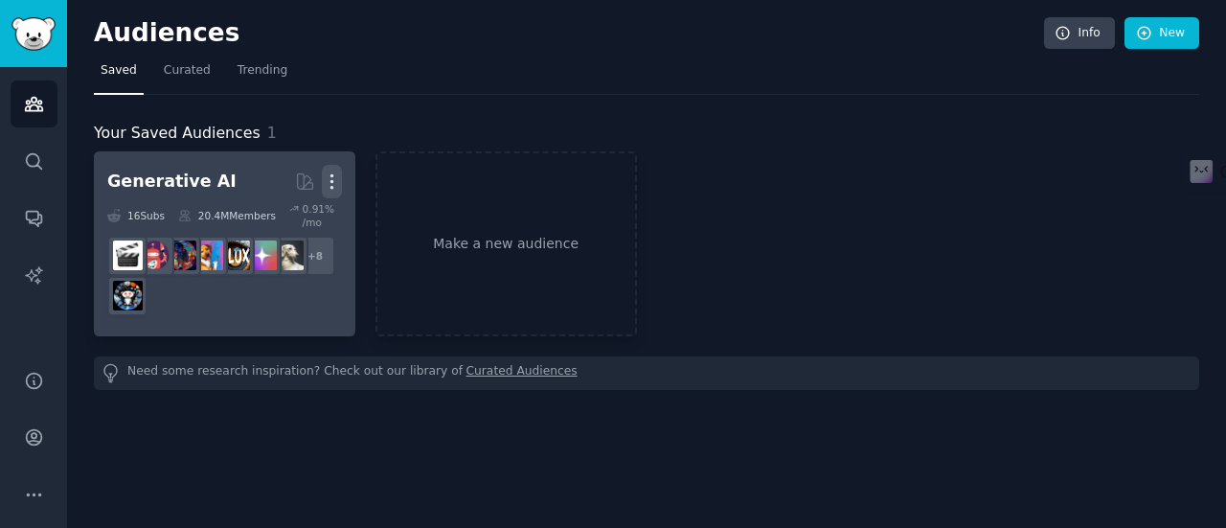
click at [340, 180] on icon "button" at bounding box center [332, 181] width 20 height 20
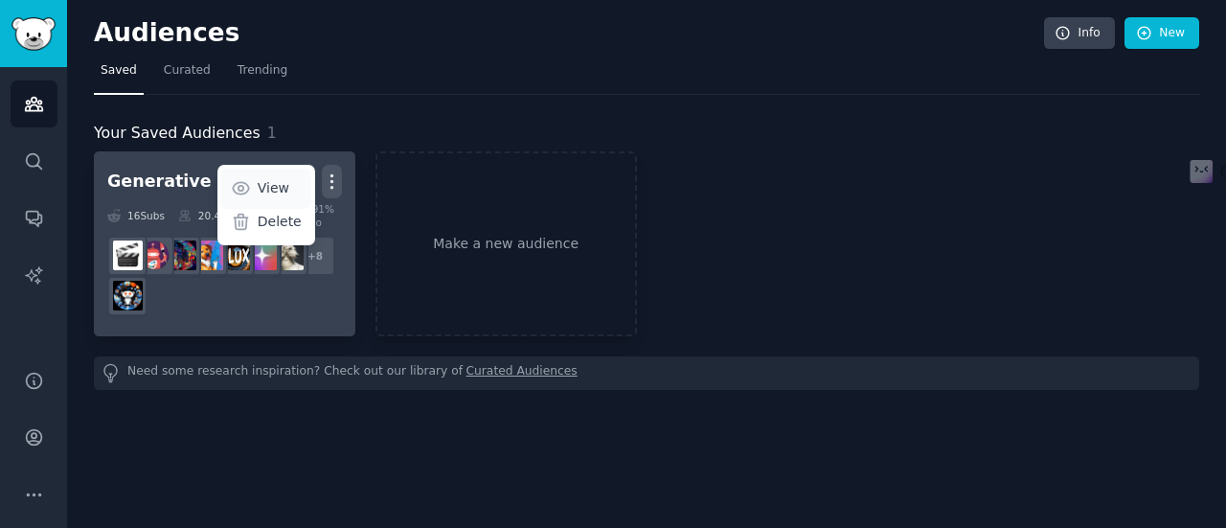
click at [286, 181] on p "View" at bounding box center [274, 188] width 32 height 20
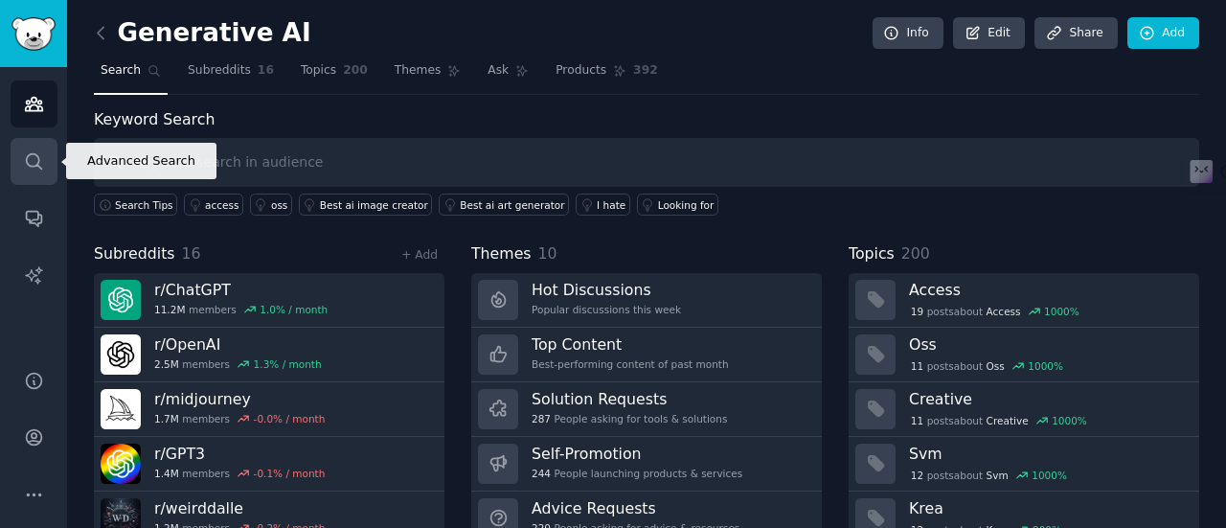
click at [38, 163] on icon "Sidebar" at bounding box center [33, 160] width 15 height 15
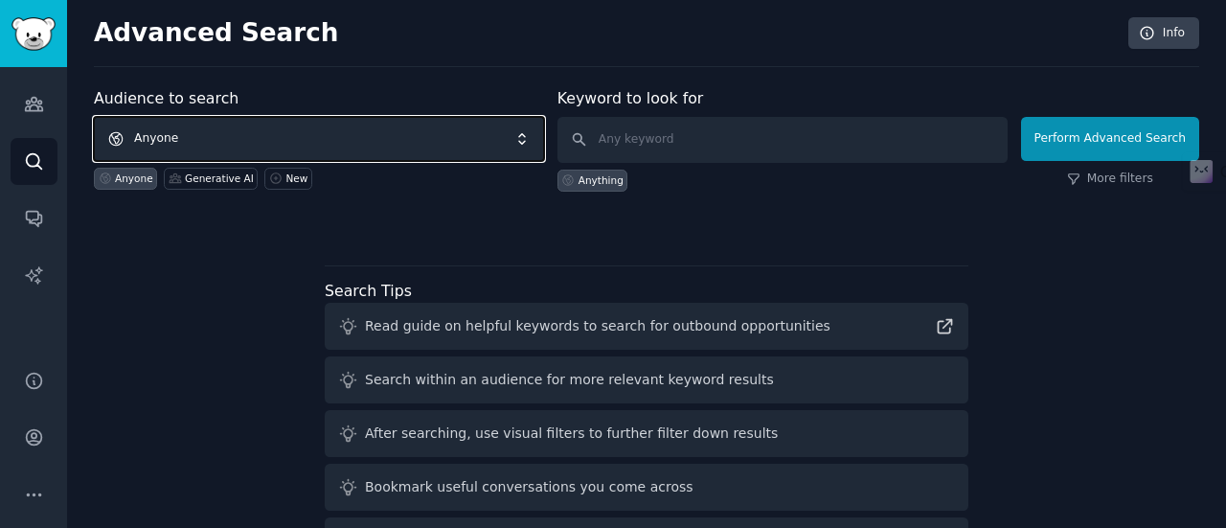
click at [309, 147] on span "Anyone" at bounding box center [319, 139] width 450 height 44
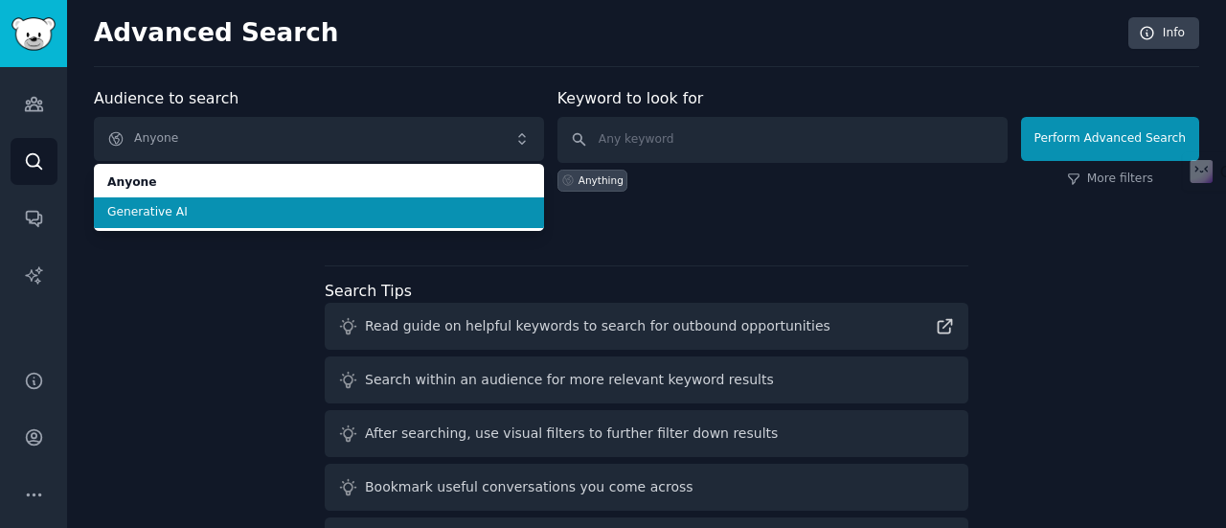
click at [174, 214] on span "Generative AI" at bounding box center [318, 212] width 423 height 17
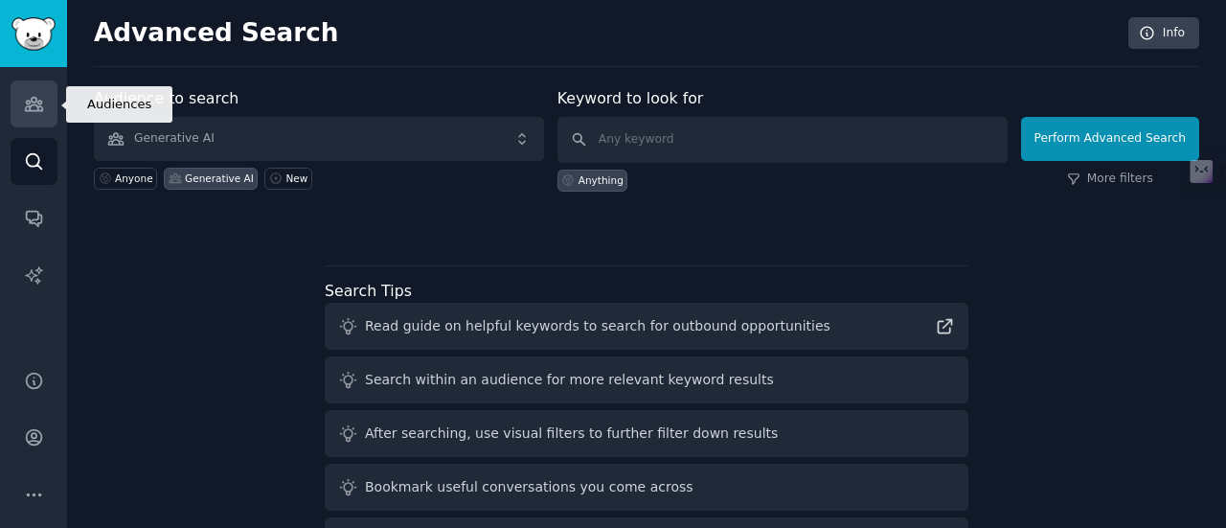
click at [32, 107] on icon "Sidebar" at bounding box center [34, 104] width 20 height 20
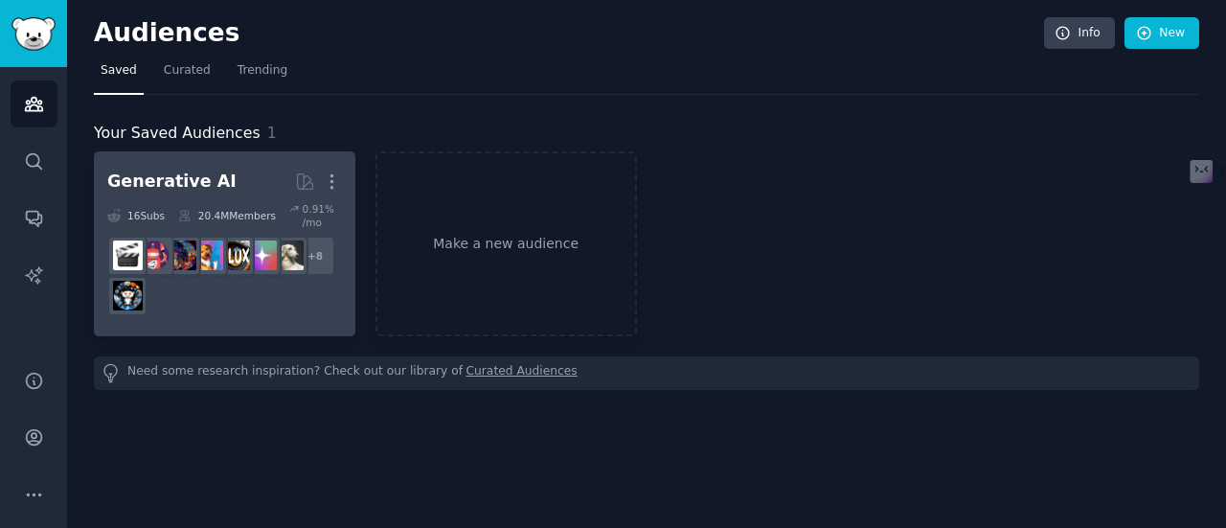
click at [347, 184] on link "Generative AI More 16 Sub s 20.4M Members 0.91 % /mo + 8" at bounding box center [225, 243] width 262 height 185
click at [327, 183] on icon "button" at bounding box center [332, 181] width 20 height 20
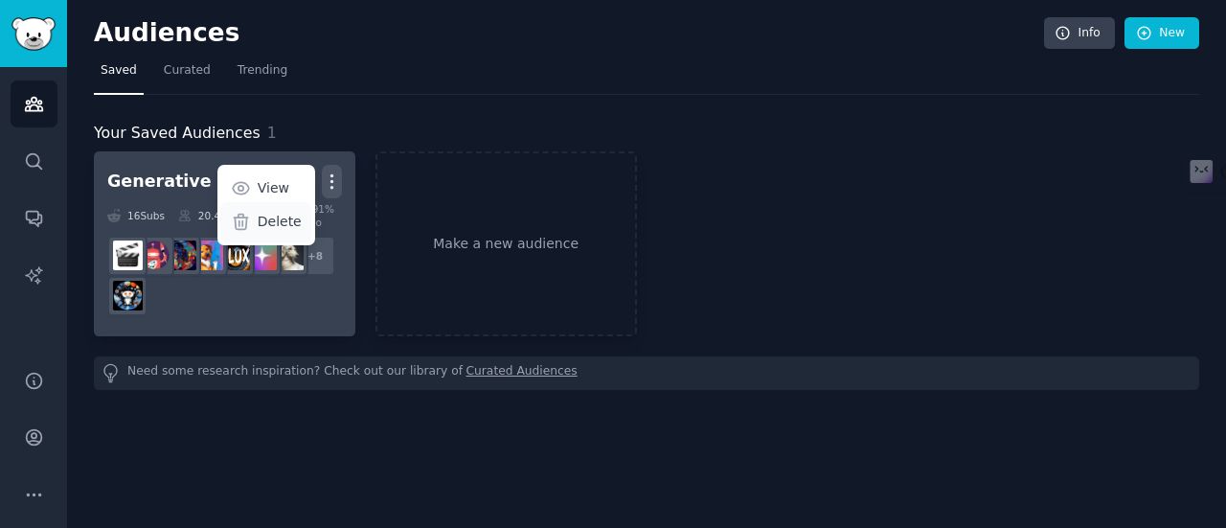
click at [269, 218] on p "Delete" at bounding box center [280, 222] width 44 height 20
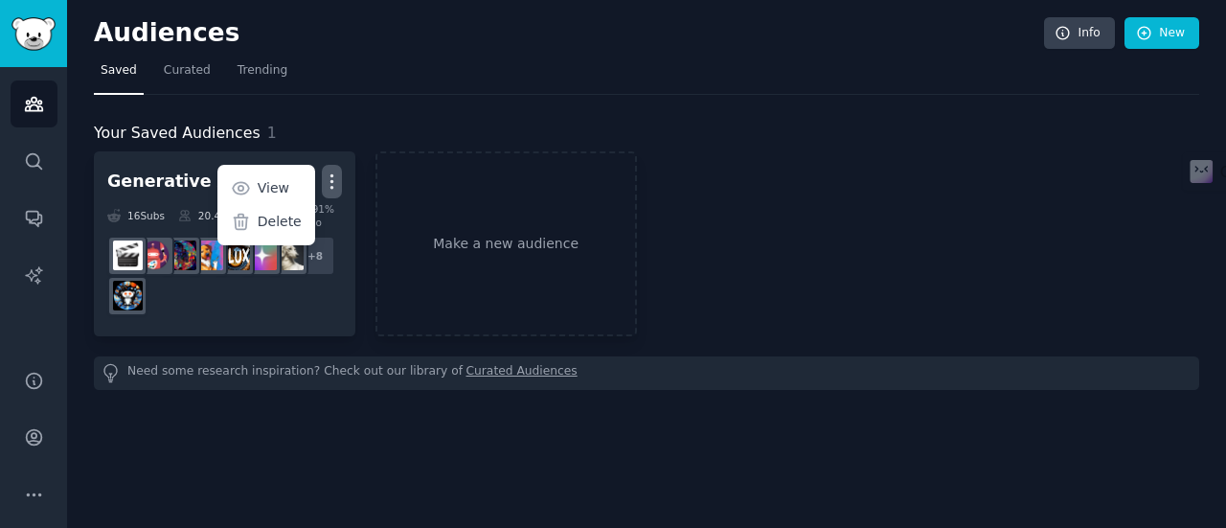
click at [670, 79] on nav "Saved Curated Trending" at bounding box center [647, 75] width 1106 height 39
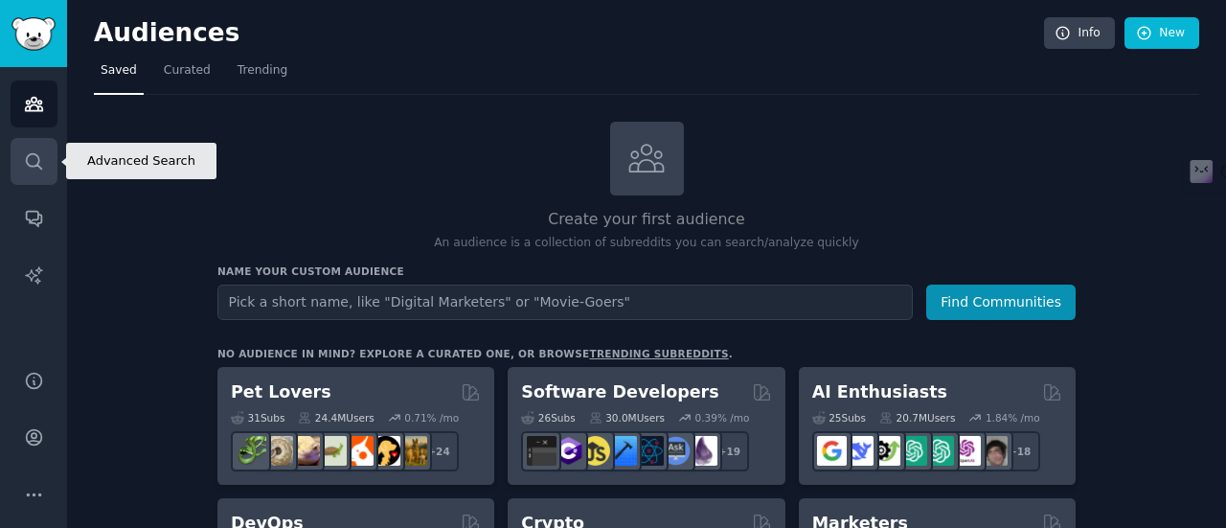
click at [34, 164] on icon "Sidebar" at bounding box center [34, 161] width 20 height 20
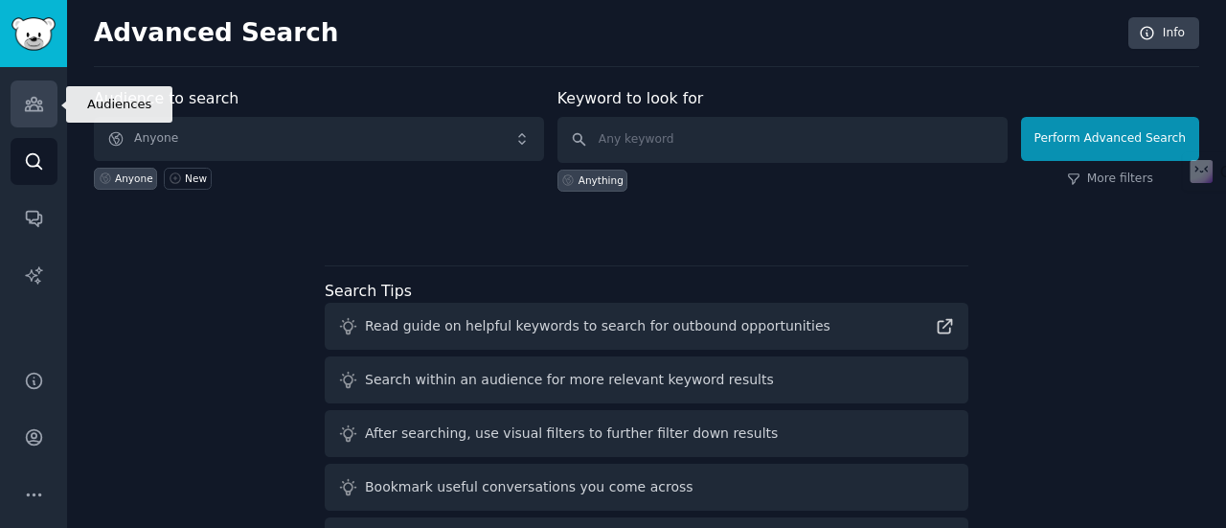
click at [34, 100] on icon "Sidebar" at bounding box center [34, 104] width 20 height 20
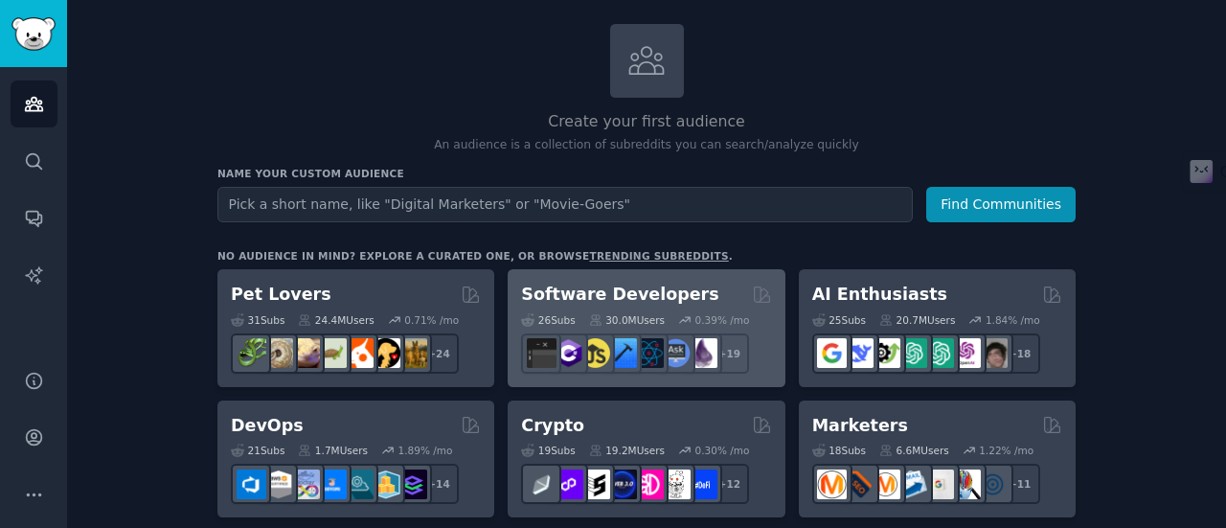
scroll to position [192, 0]
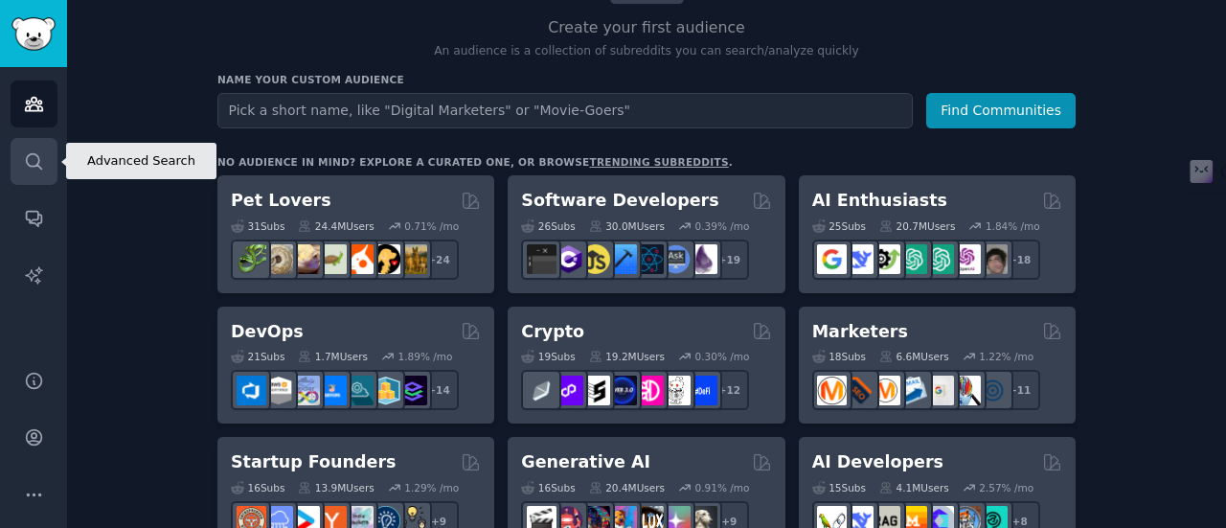
click at [39, 161] on icon "Sidebar" at bounding box center [33, 160] width 15 height 15
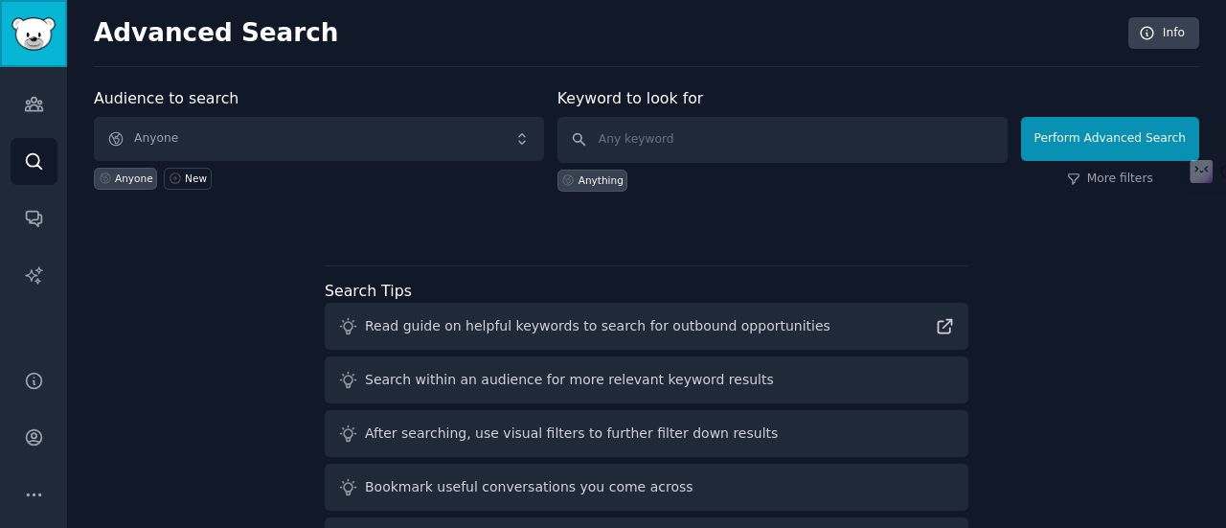
click at [42, 32] on img "Sidebar" at bounding box center [33, 34] width 44 height 34
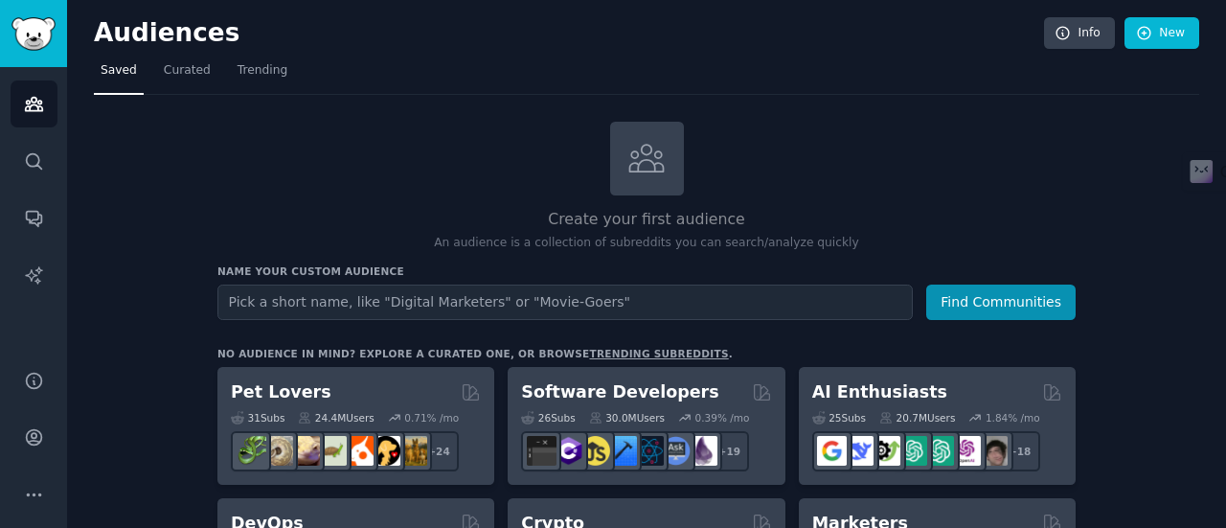
scroll to position [96, 0]
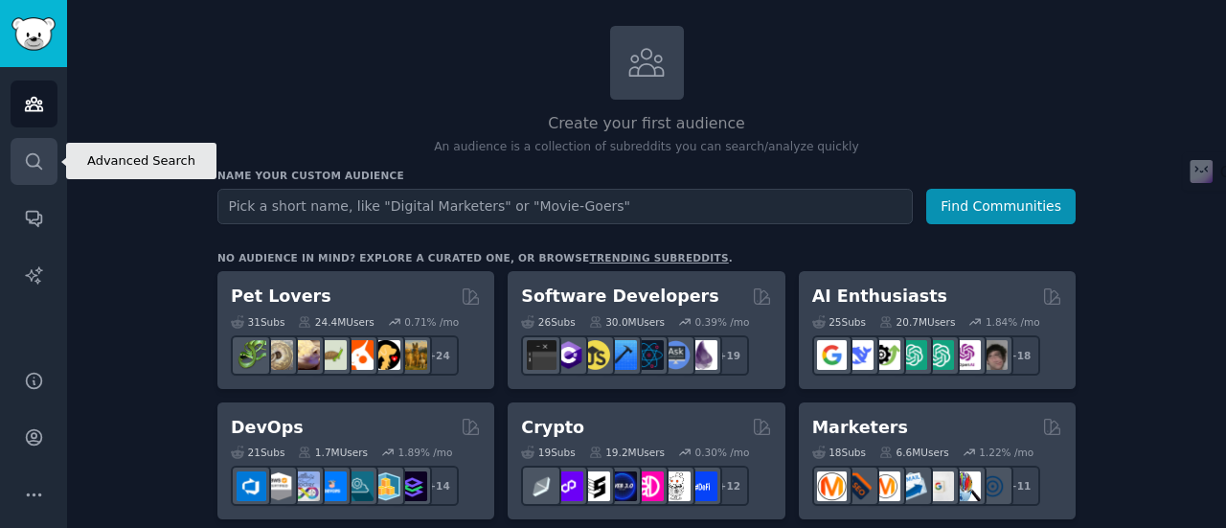
click at [43, 158] on icon "Sidebar" at bounding box center [34, 161] width 20 height 20
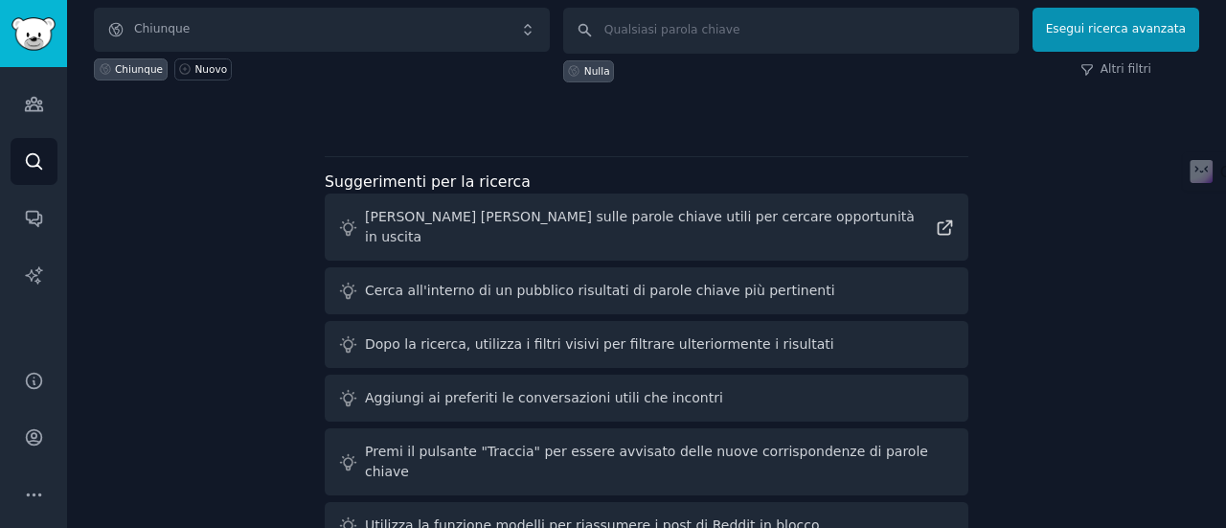
scroll to position [124, 0]
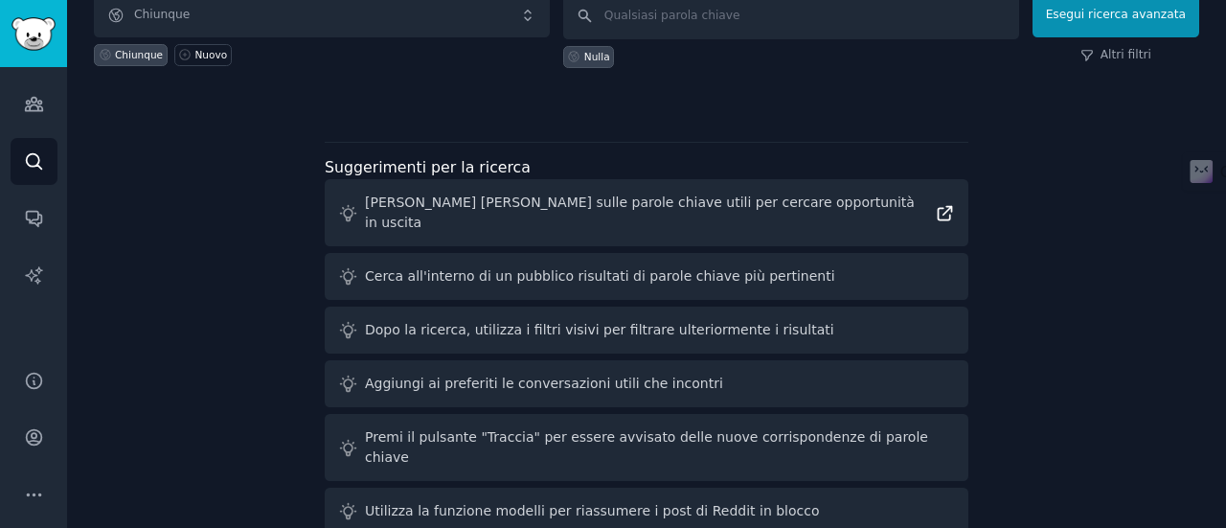
click at [946, 203] on icon at bounding box center [945, 213] width 20 height 20
click at [485, 268] on font "Cerca all'interno di un pubblico risultati di parole chiave più pertinenti" at bounding box center [600, 275] width 470 height 15
click at [953, 256] on div "Cerca all'interno di un pubblico risultati di parole chiave più pertinenti" at bounding box center [647, 276] width 644 height 47
click at [1077, 255] on div "Pubblico da cercare Chiunque Chiunque Nuovo Parola chiave da cercare [PERSON_NA…" at bounding box center [647, 253] width 1106 height 579
click at [1020, 158] on div "Pubblico da cercare Chiunque Chiunque Nuovo Parola chiave da cercare [PERSON_NA…" at bounding box center [647, 253] width 1106 height 579
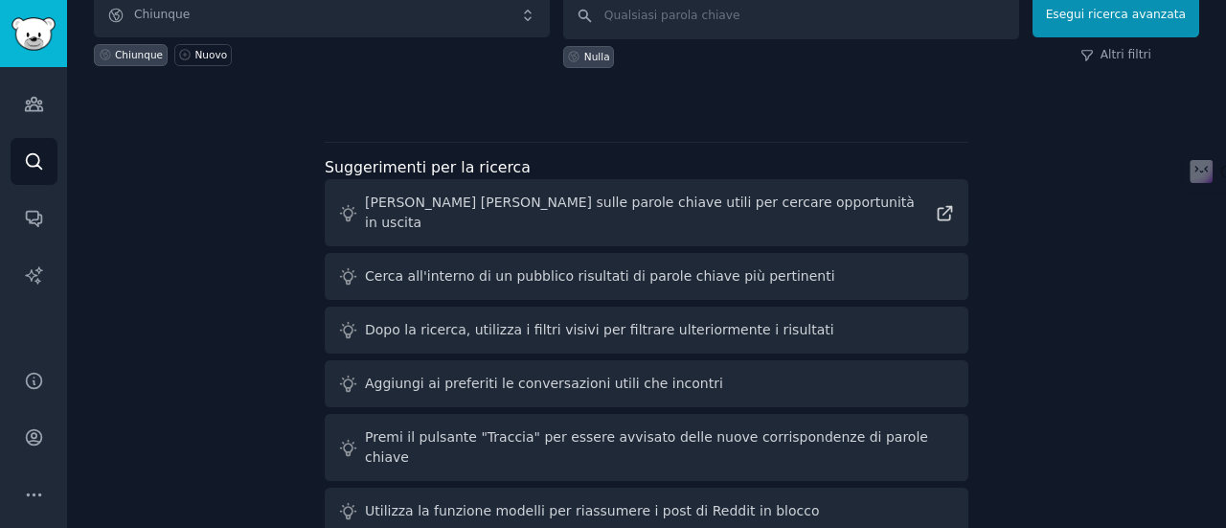
click at [338, 266] on icon at bounding box center [348, 276] width 20 height 20
click at [493, 268] on font "Cerca all'interno di un pubblico risultati di parole chiave più pertinenti" at bounding box center [600, 275] width 470 height 15
click at [979, 248] on div "Pubblico da cercare Chiunque Chiunque Nuovo Parola chiave da cercare [PERSON_NA…" at bounding box center [647, 253] width 1106 height 579
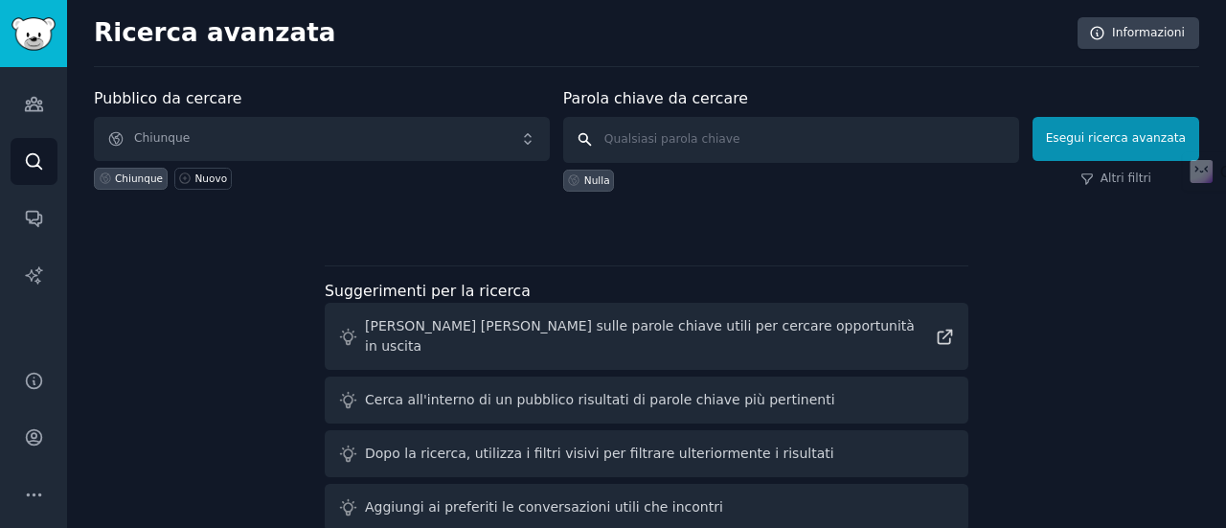
click at [618, 141] on input "text" at bounding box center [791, 140] width 456 height 46
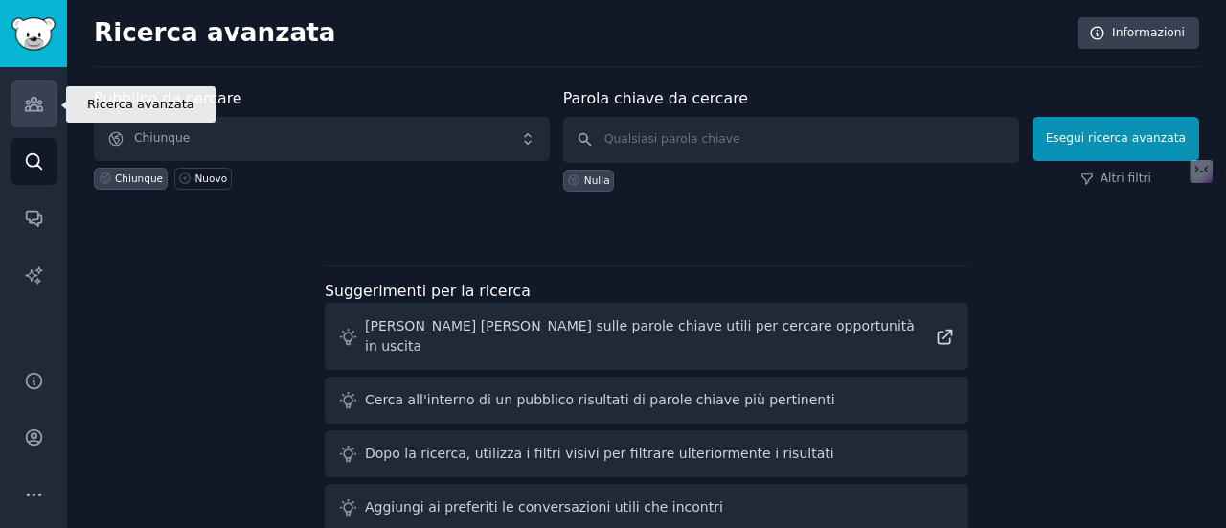
click at [44, 103] on link "Pubblico" at bounding box center [34, 103] width 47 height 47
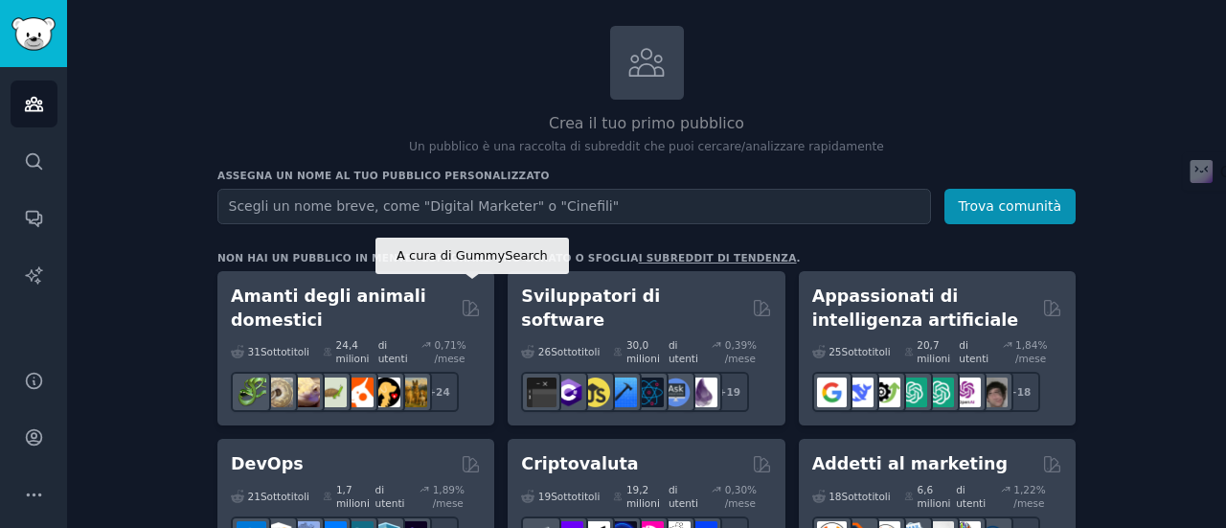
scroll to position [192, 0]
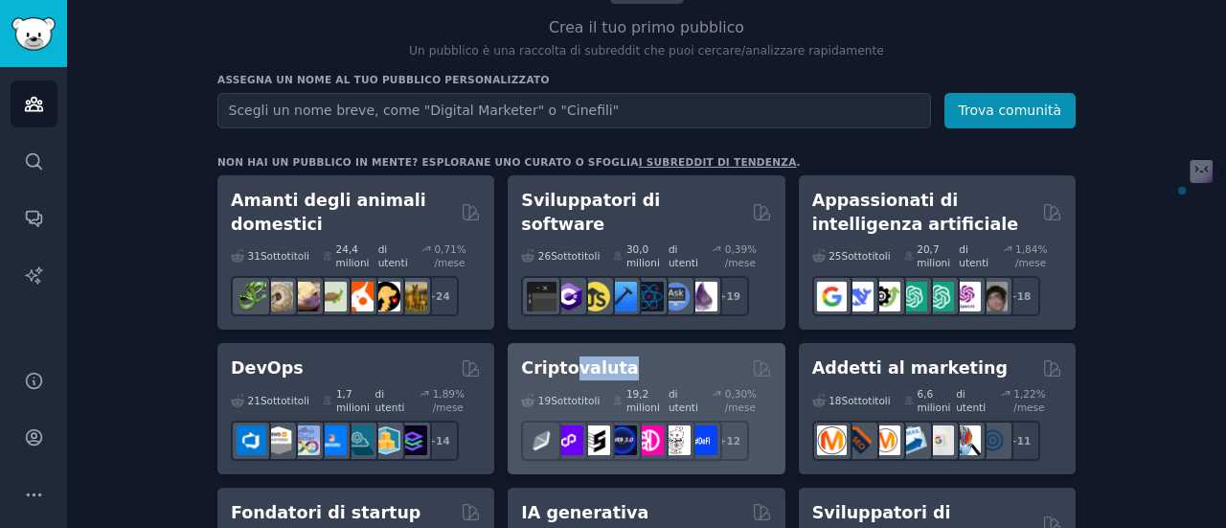
drag, startPoint x: 563, startPoint y: 370, endPoint x: 608, endPoint y: 370, distance: 45.0
click at [608, 370] on font "Criptovaluta" at bounding box center [579, 367] width 117 height 19
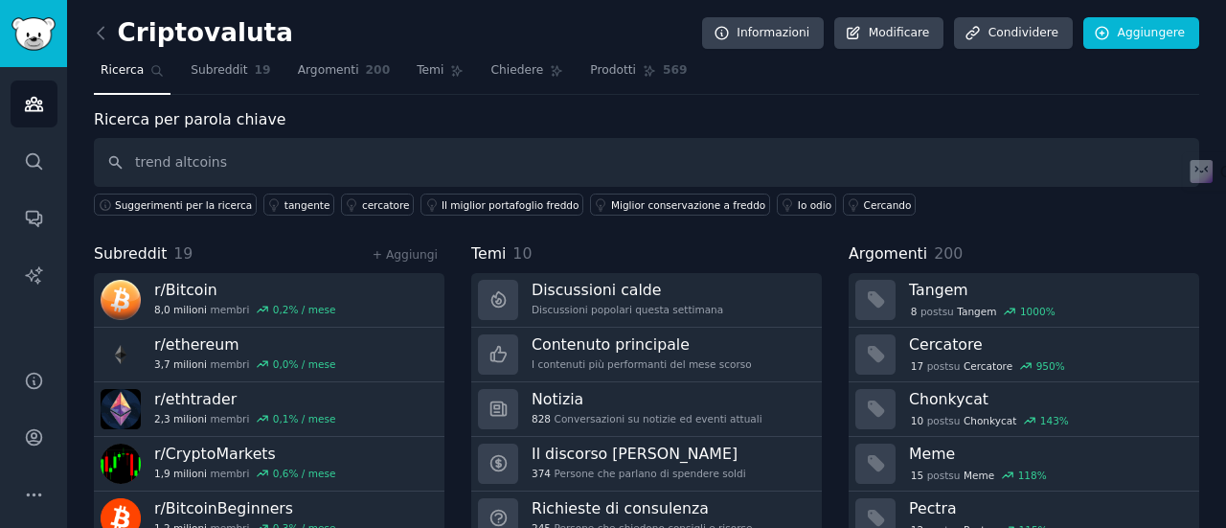
type input "trend altcoins"
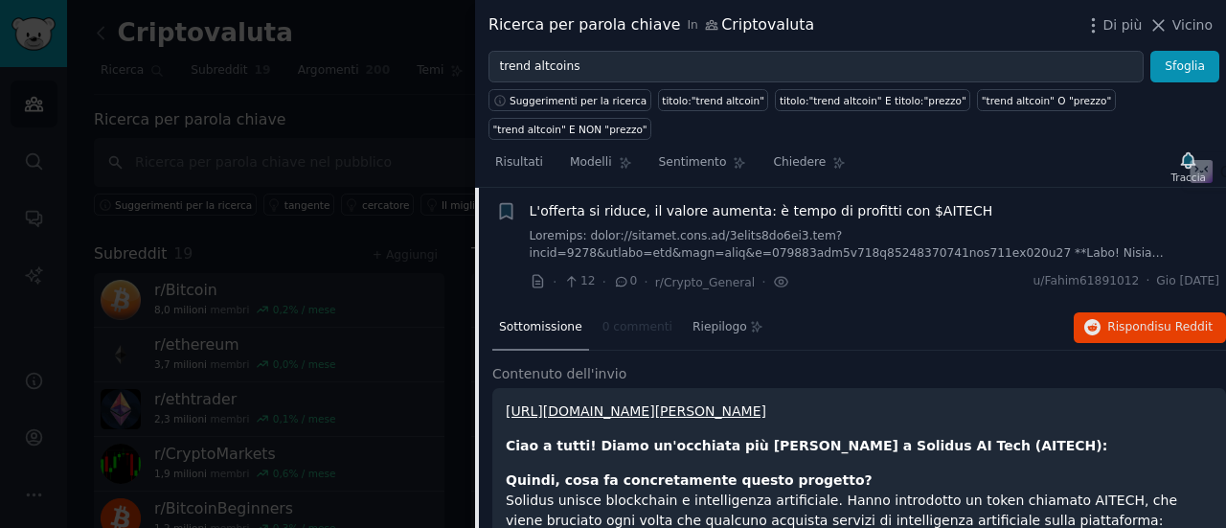
scroll to position [244, 0]
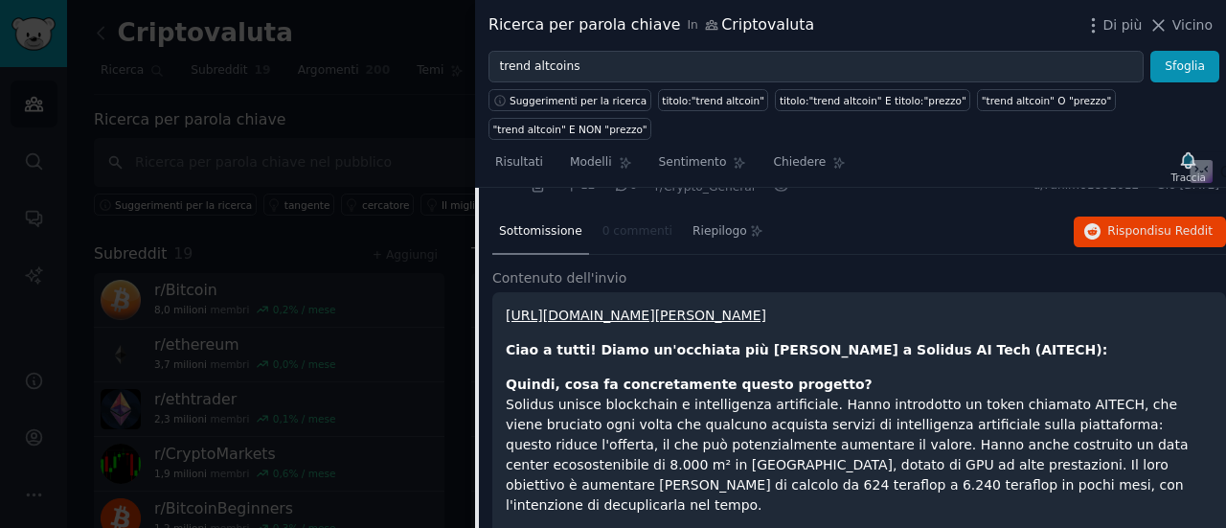
click at [919, 342] on font "Ciao a tutti! Diamo un'occhiata più [PERSON_NAME] a Solidus AI Tech (AITECH):" at bounding box center [807, 349] width 602 height 15
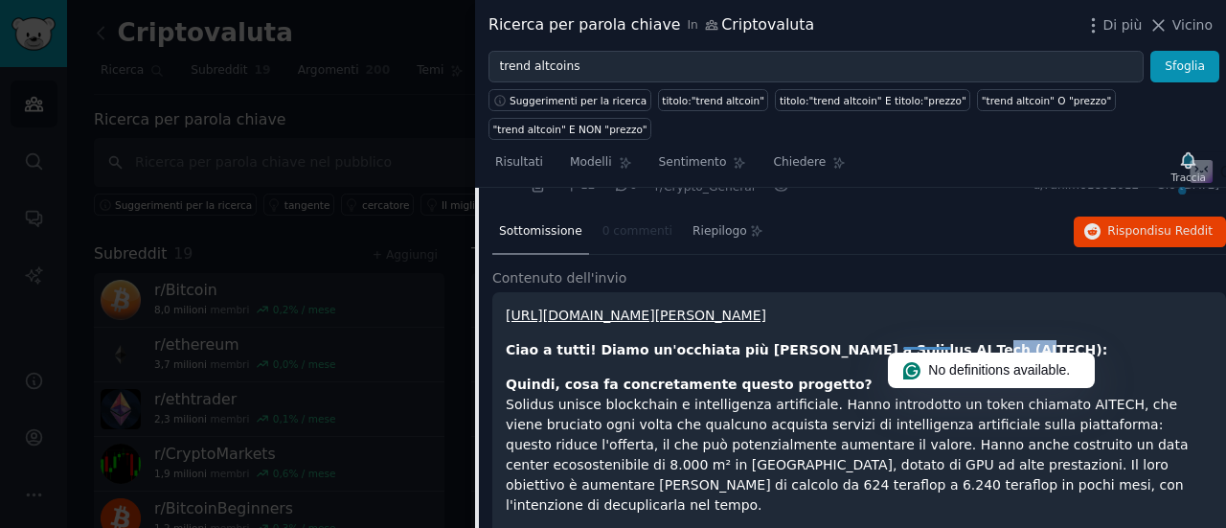
copy font "AITECH"
